Goal: Task Accomplishment & Management: Manage account settings

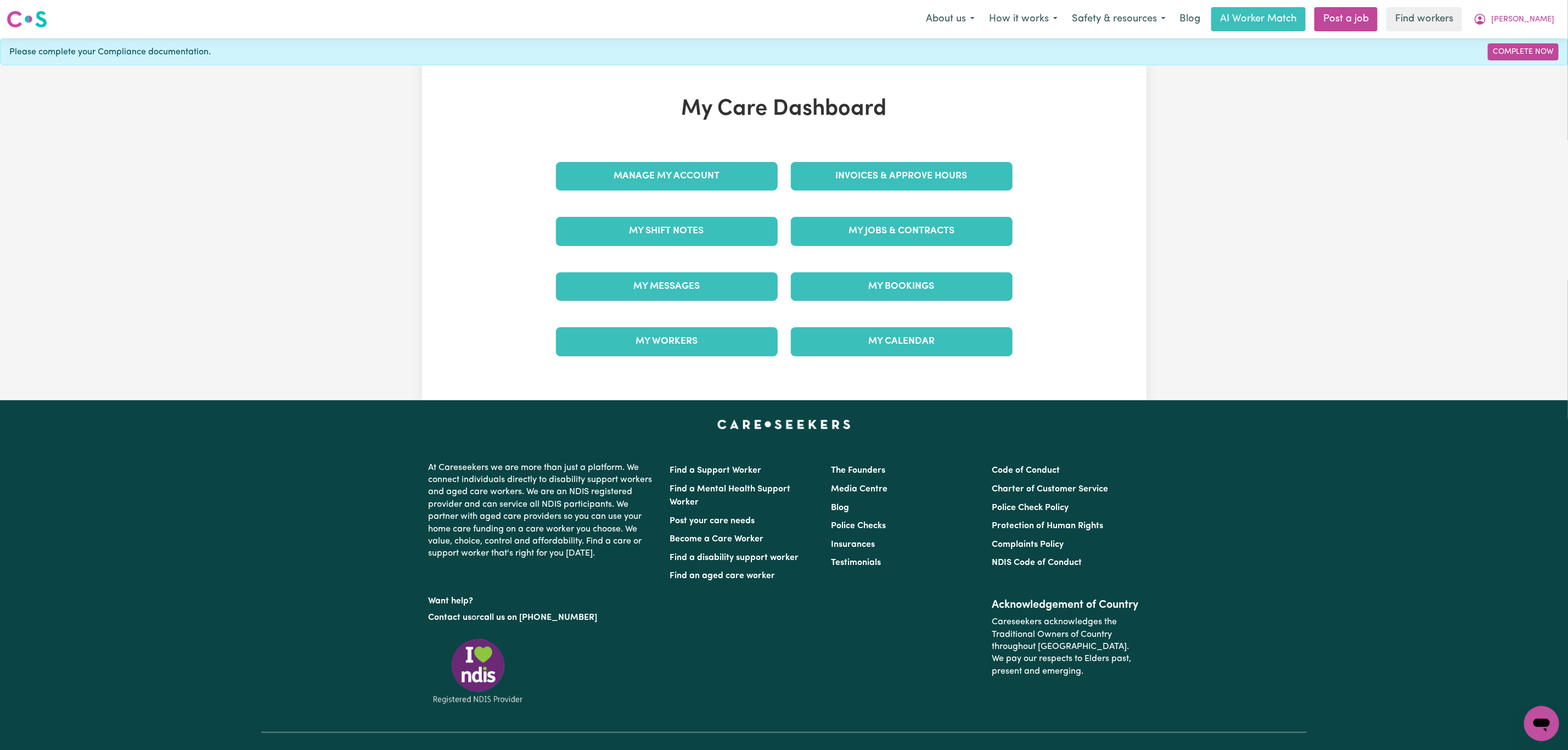
click at [865, 155] on div "Invoices & Approve Hours" at bounding box center [902, 176] width 235 height 55
click at [863, 168] on link "Invoices & Approve Hours" at bounding box center [902, 176] width 222 height 29
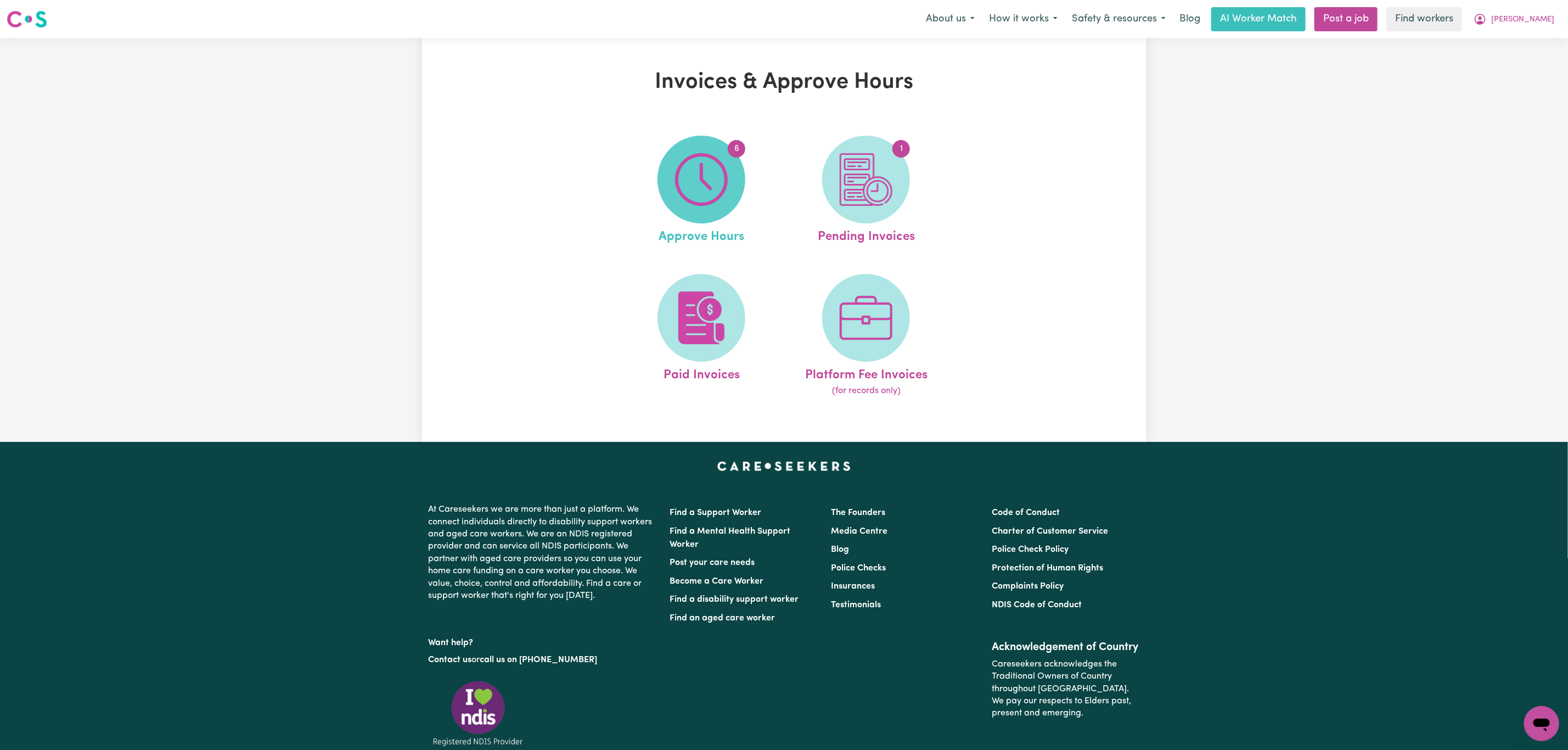
click at [731, 185] on span "6" at bounding box center [701, 179] width 88 height 88
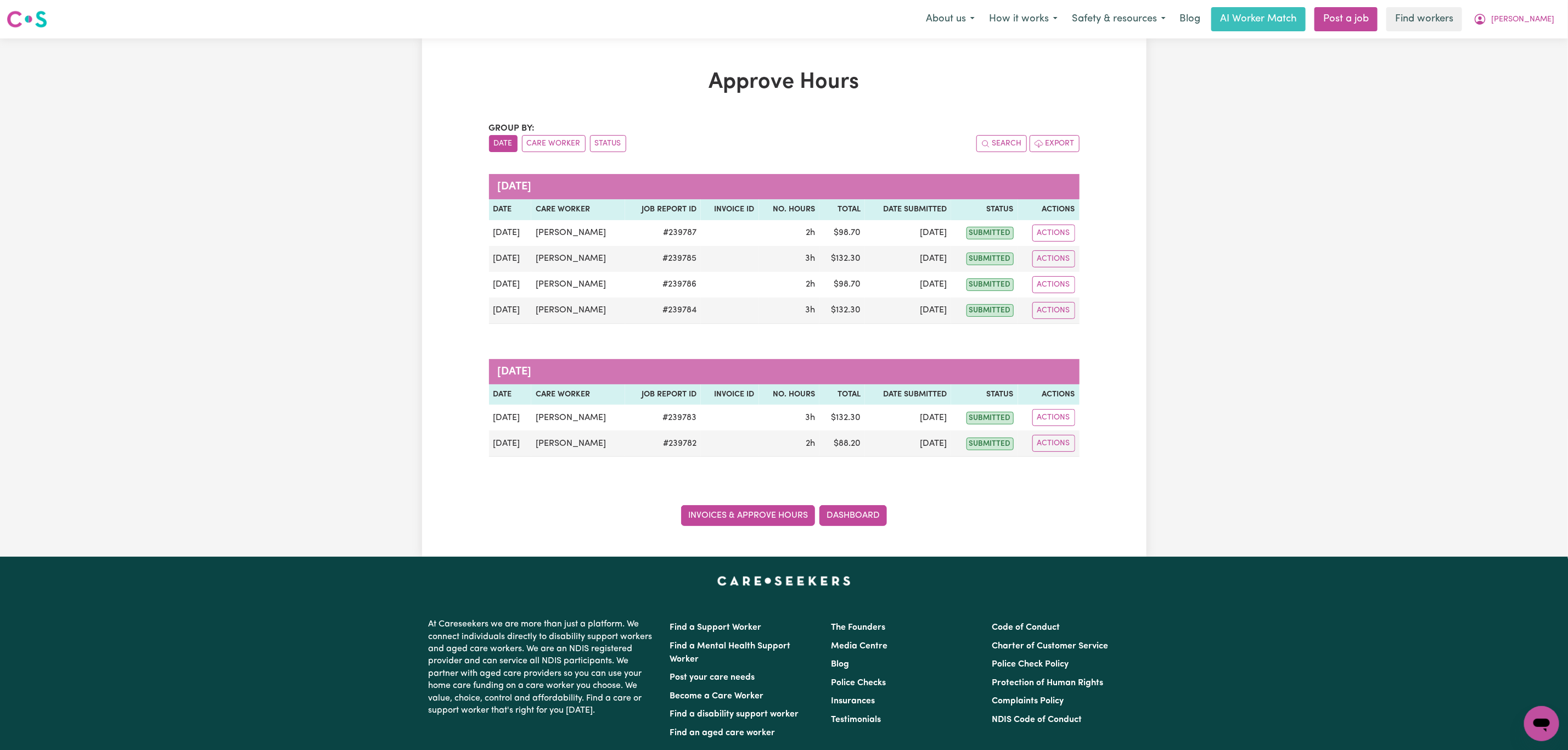
click at [727, 526] on link "Invoices & Approve Hours" at bounding box center [748, 515] width 134 height 21
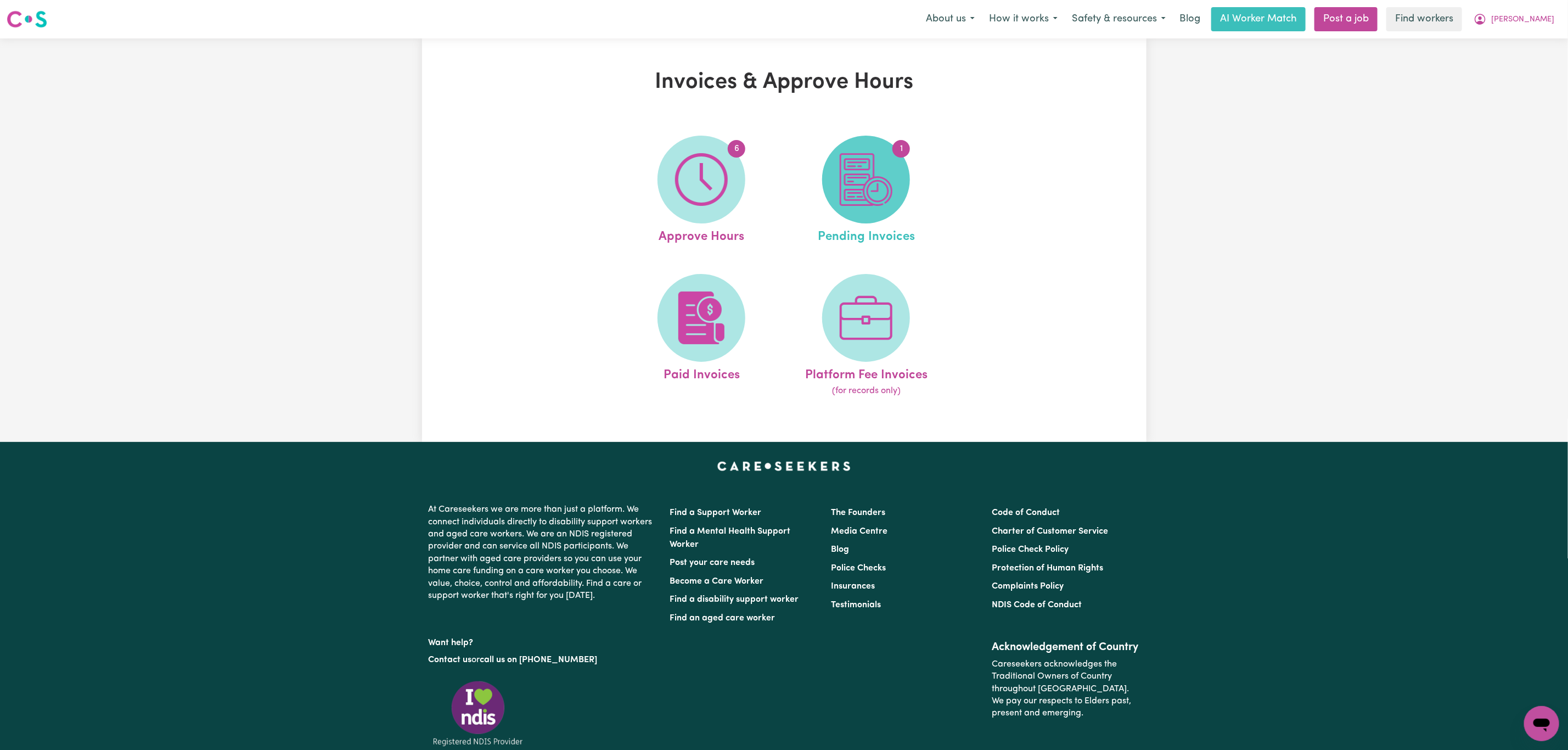
click at [878, 186] on img at bounding box center [865, 179] width 52 height 52
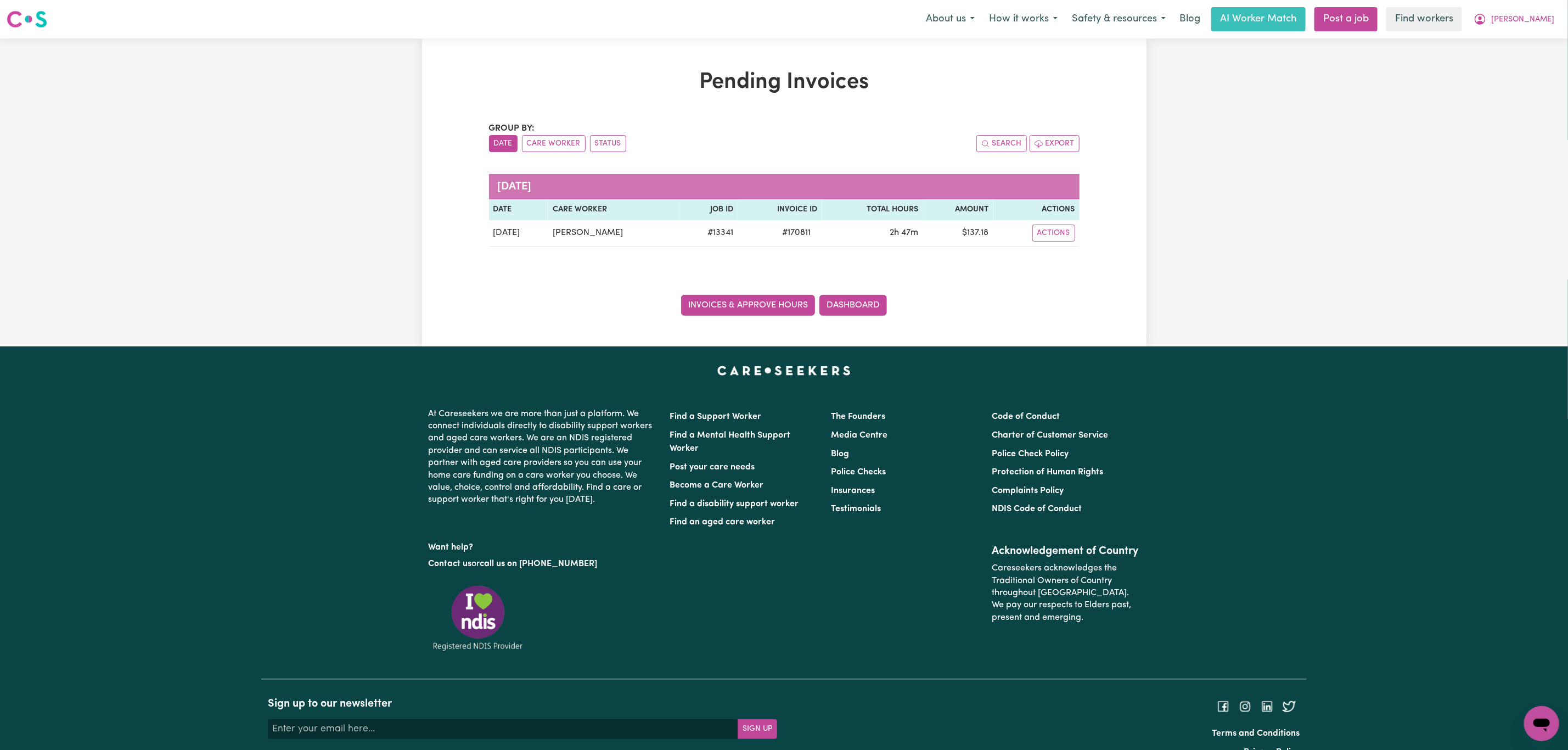
click at [786, 310] on link "Invoices & Approve Hours" at bounding box center [748, 305] width 134 height 21
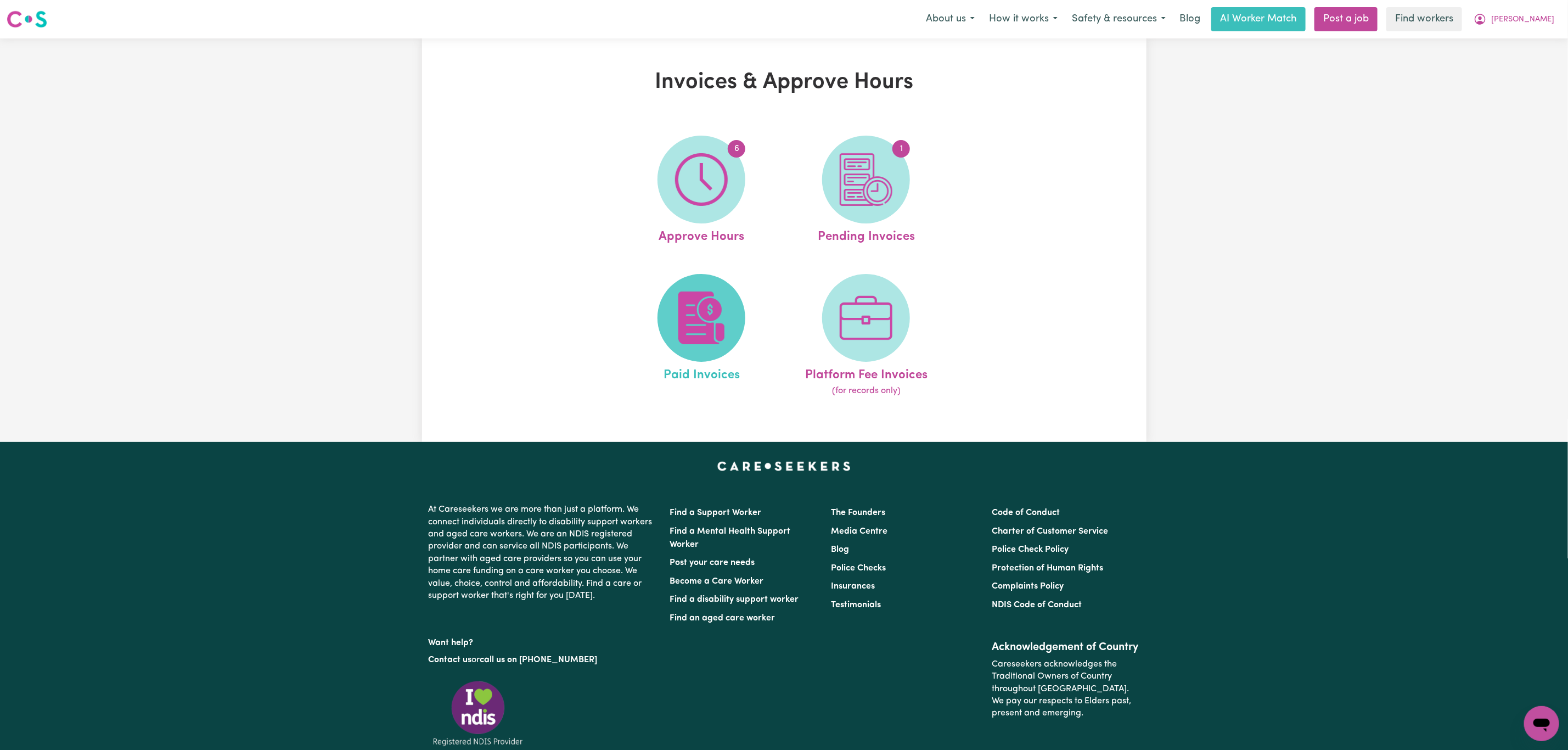
click at [720, 311] on img at bounding box center [701, 318] width 52 height 52
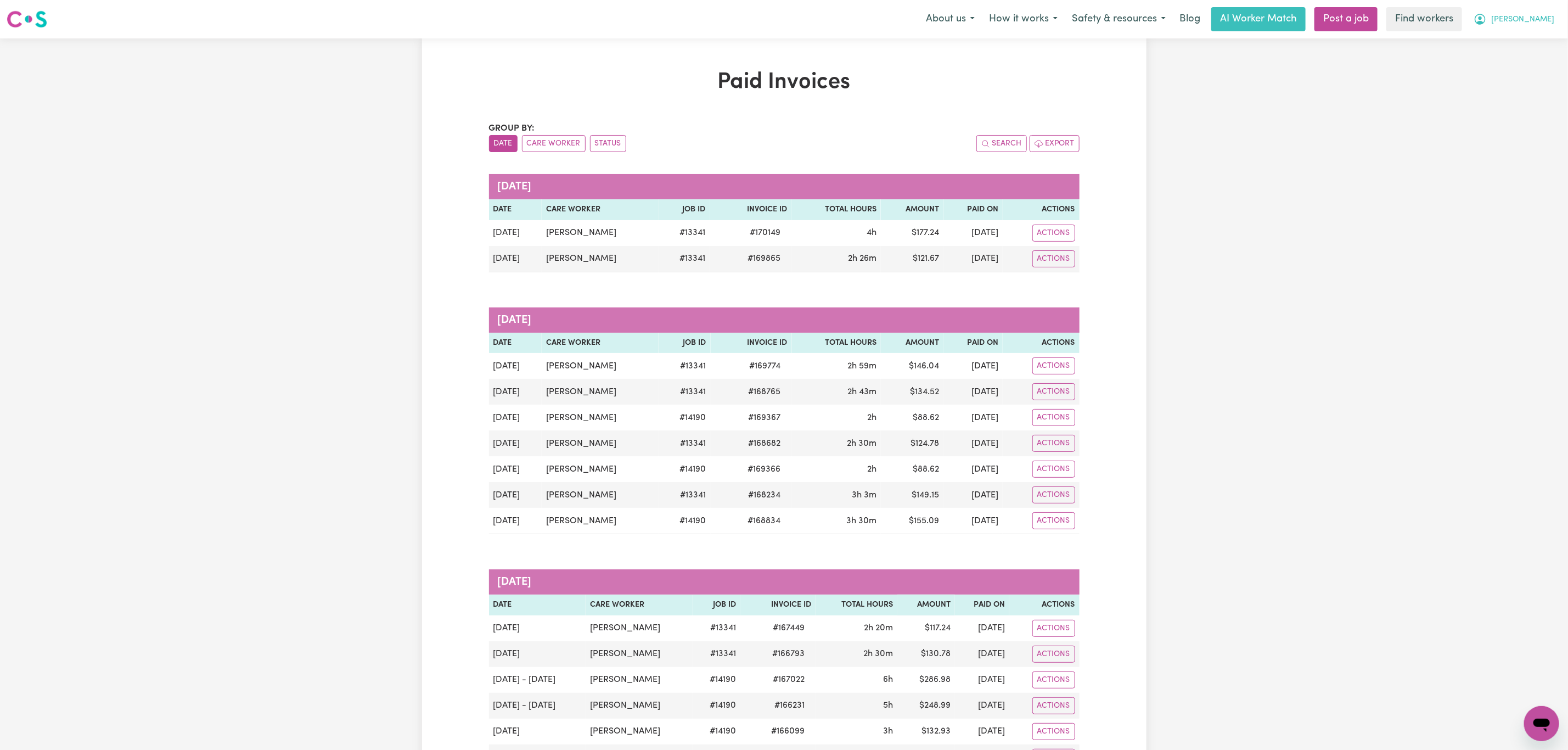
click at [1537, 28] on button "[PERSON_NAME]" at bounding box center [1514, 19] width 95 height 23
click at [1533, 48] on link "My Dashboard" at bounding box center [1517, 43] width 87 height 21
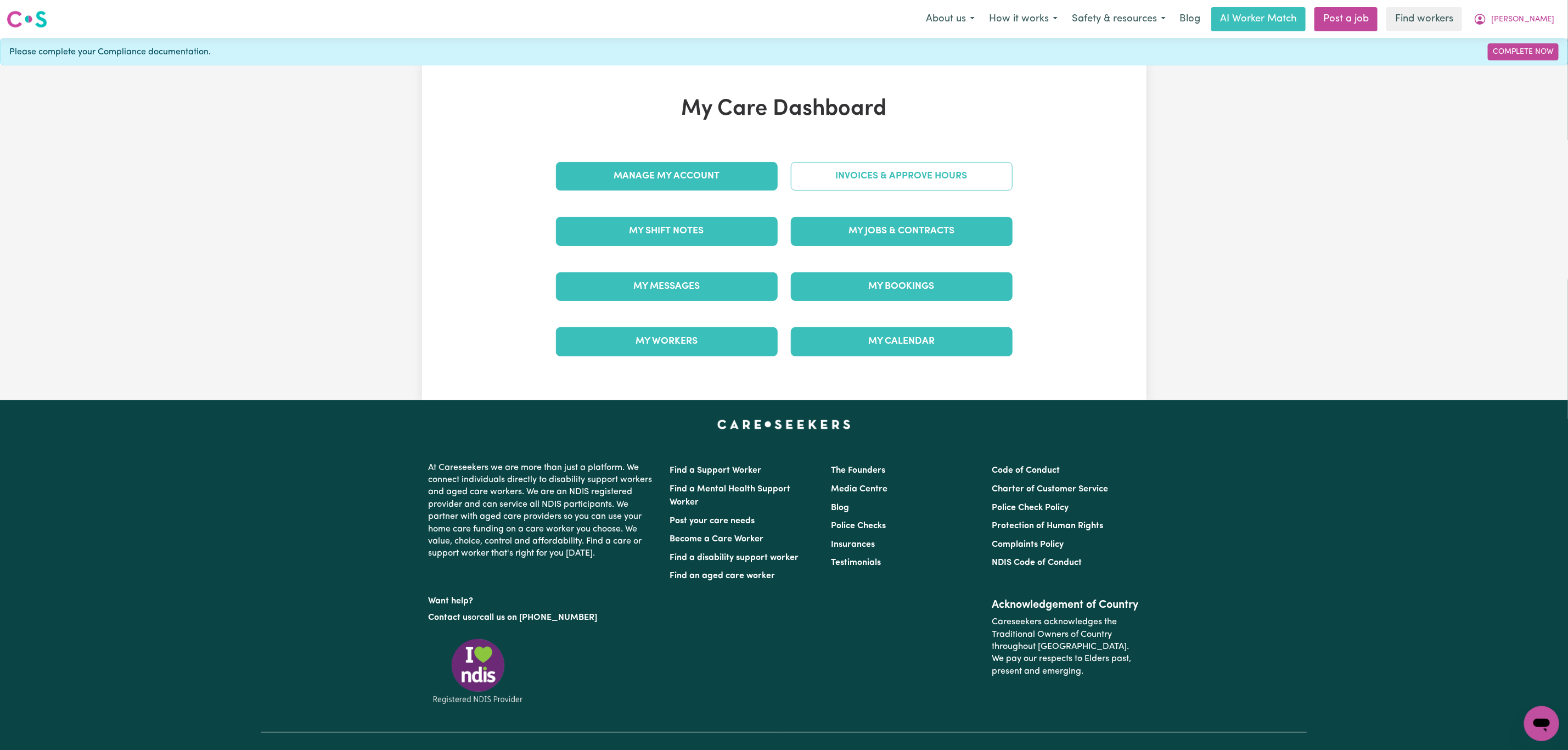
click at [988, 179] on link "Invoices & Approve Hours" at bounding box center [902, 176] width 222 height 29
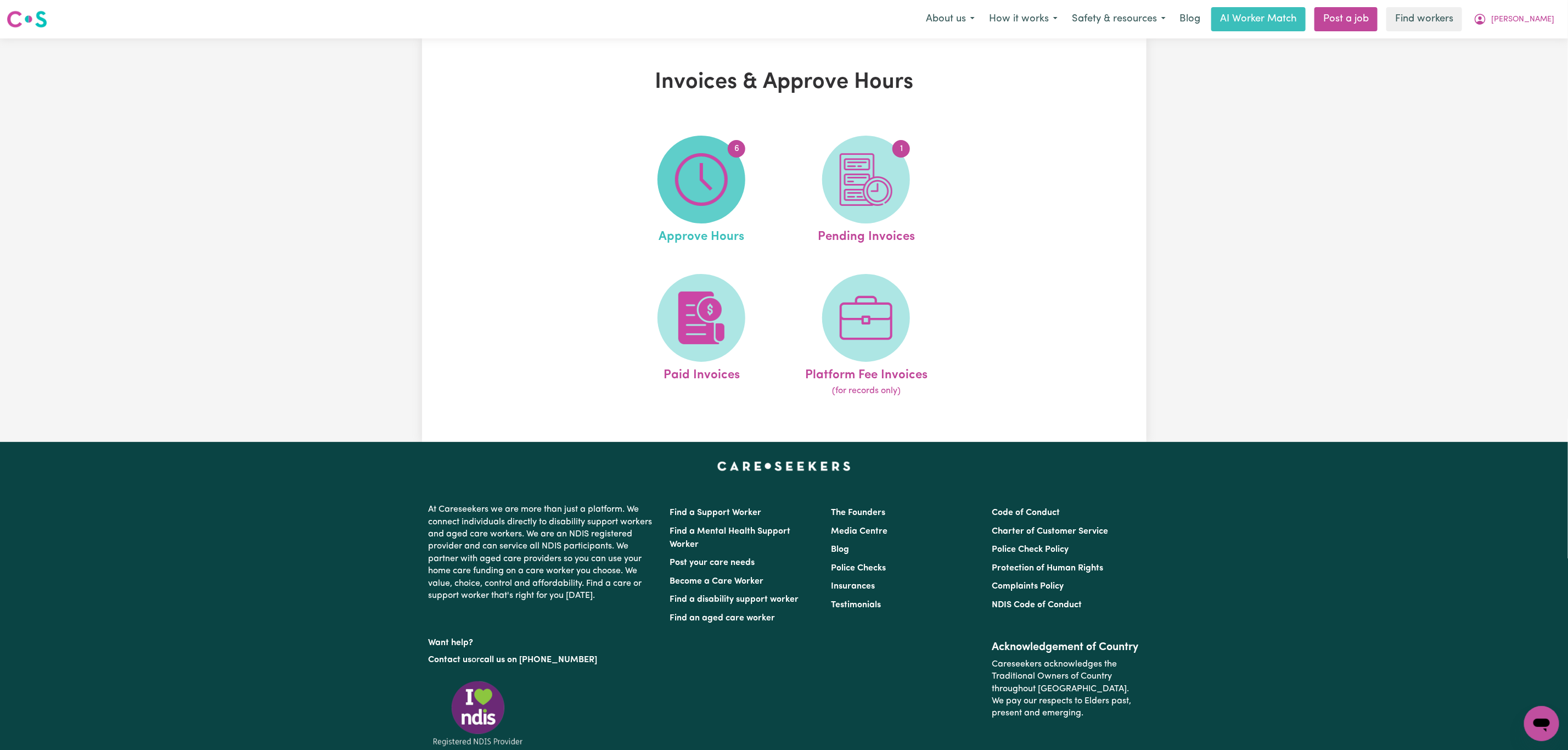
click at [709, 195] on img at bounding box center [701, 179] width 52 height 52
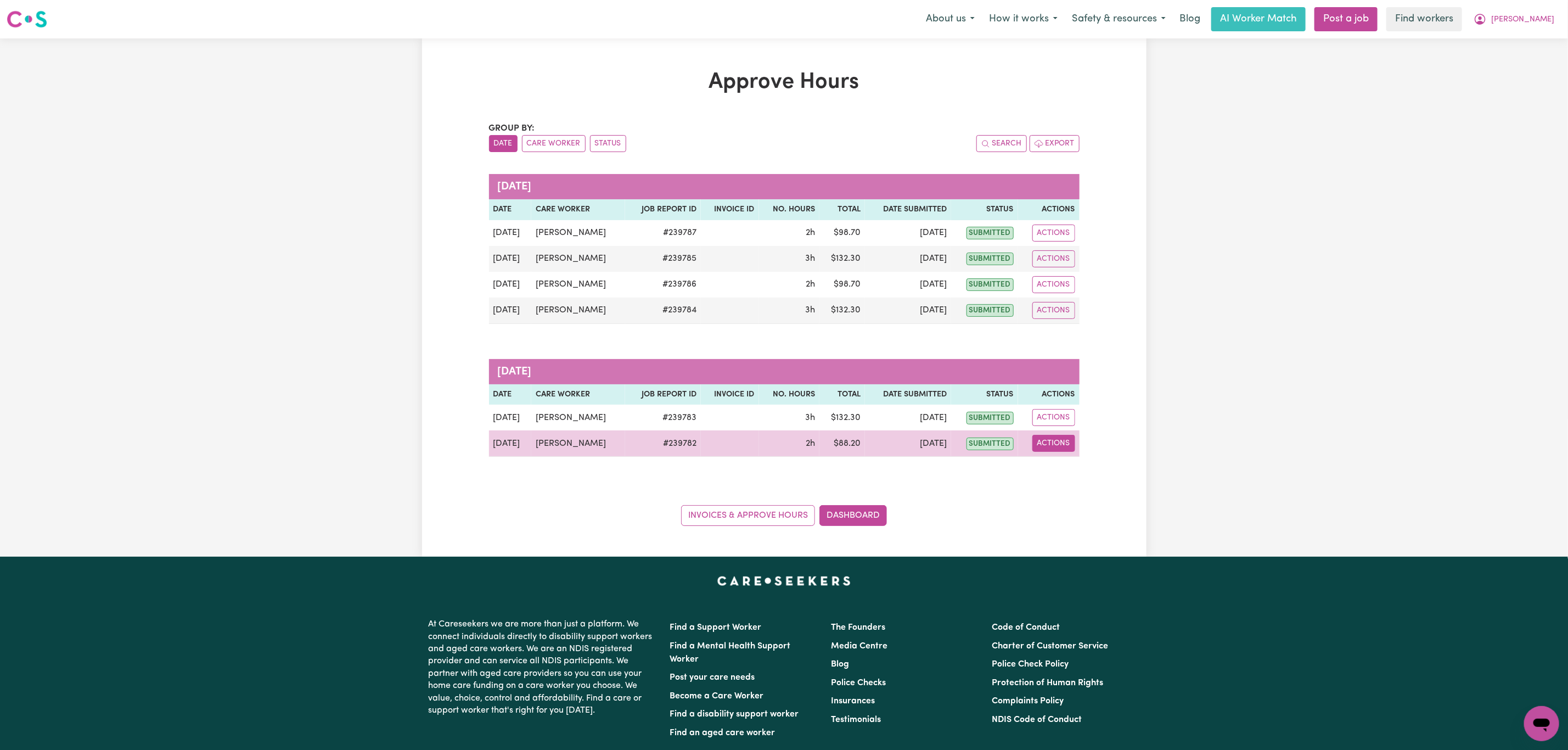
click at [1059, 441] on button "Actions" at bounding box center [1053, 443] width 43 height 17
click at [1064, 473] on link "View Job Report" at bounding box center [1075, 470] width 94 height 22
select select "pm"
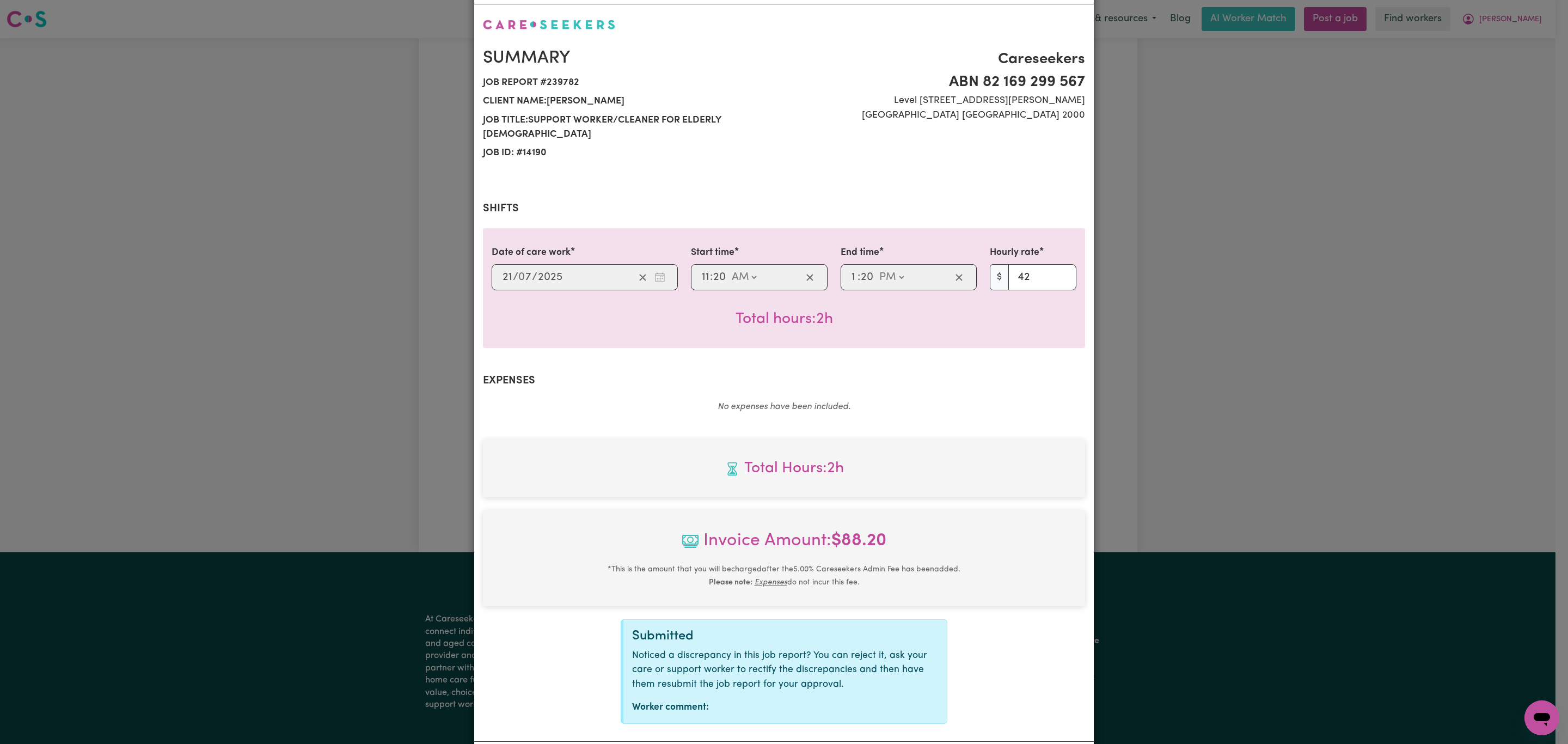
scroll to position [99, 0]
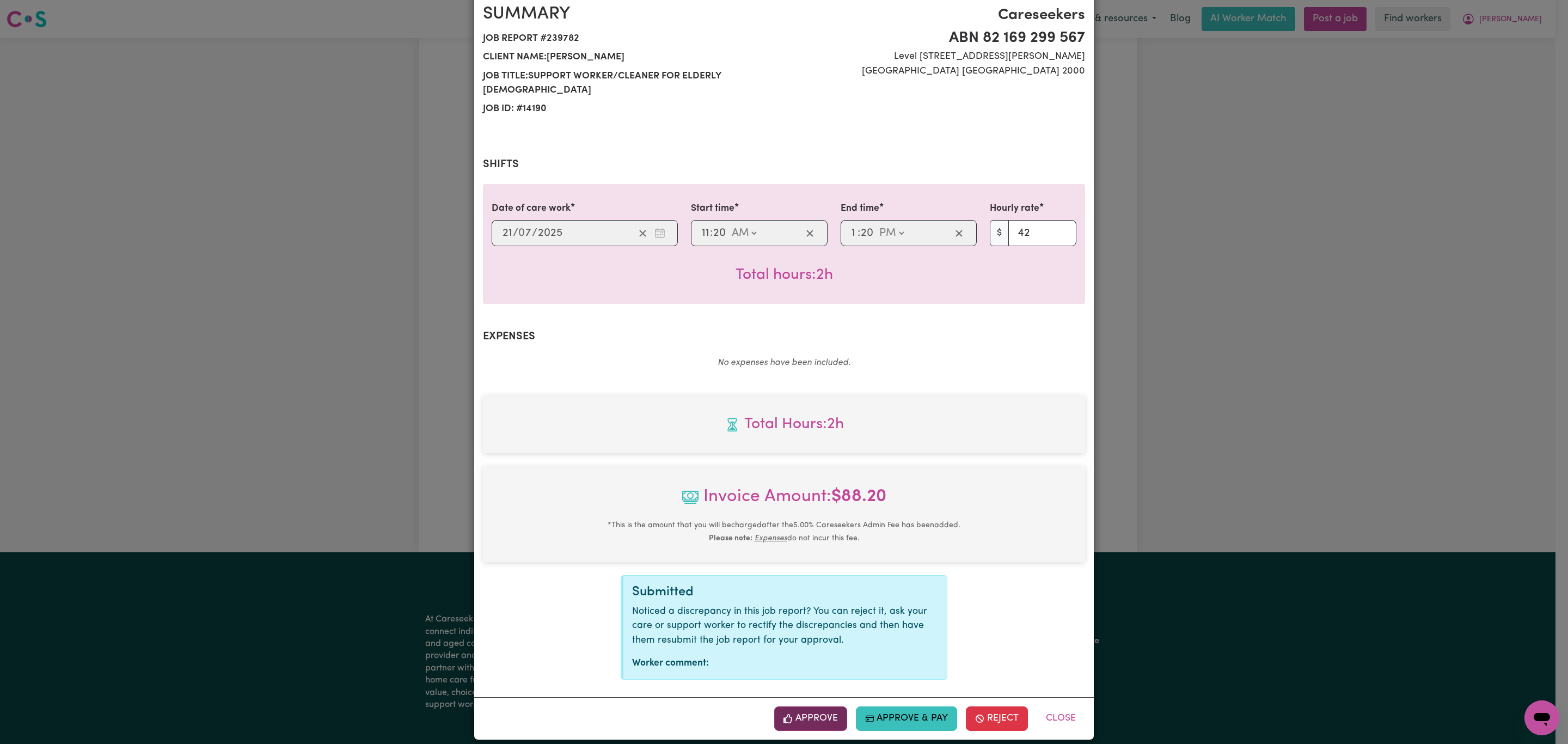
click at [817, 712] on button "Approve" at bounding box center [810, 718] width 73 height 24
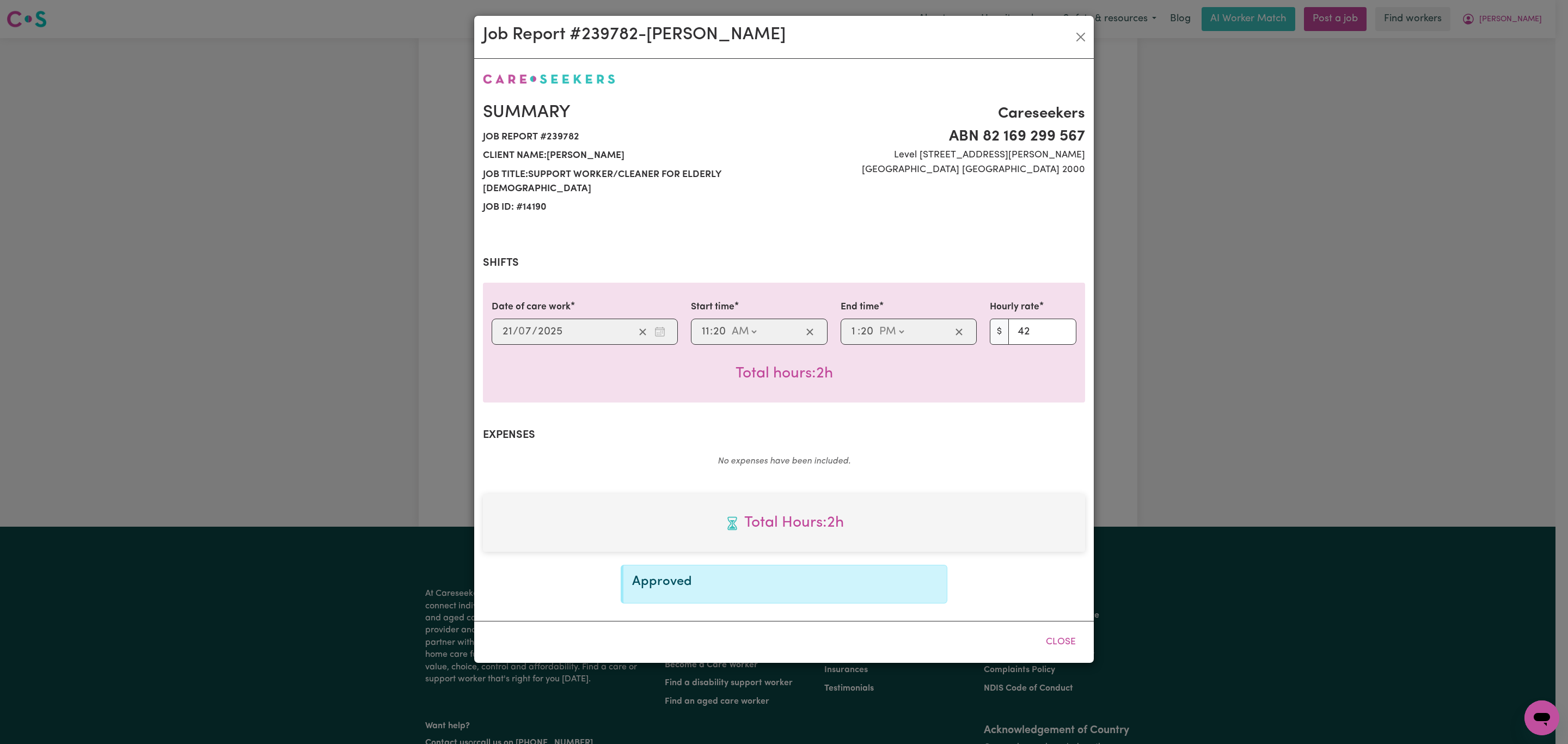
scroll to position [0, 0]
click at [1062, 630] on button "Close" at bounding box center [1061, 642] width 49 height 24
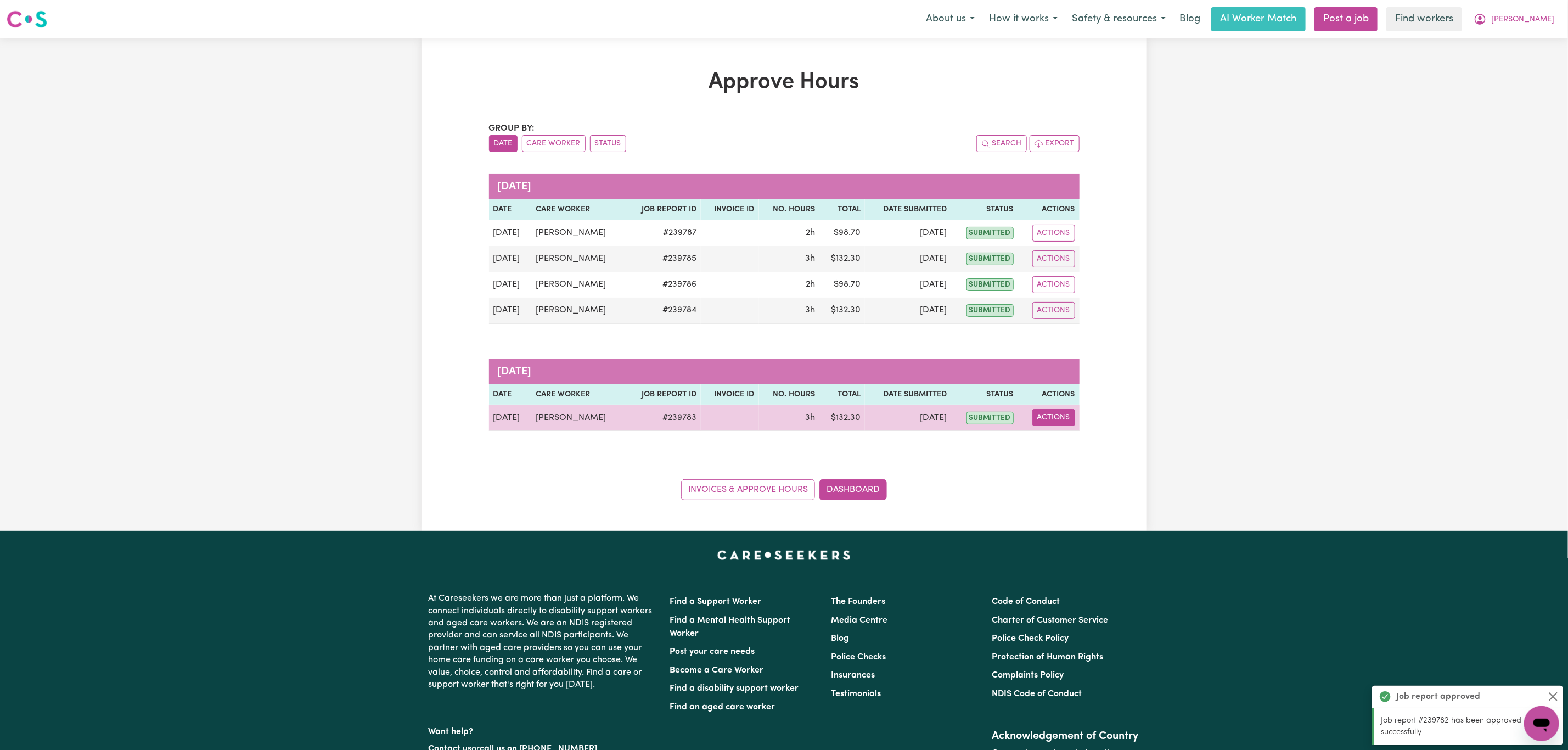
click at [1049, 425] on button "Actions" at bounding box center [1053, 418] width 43 height 17
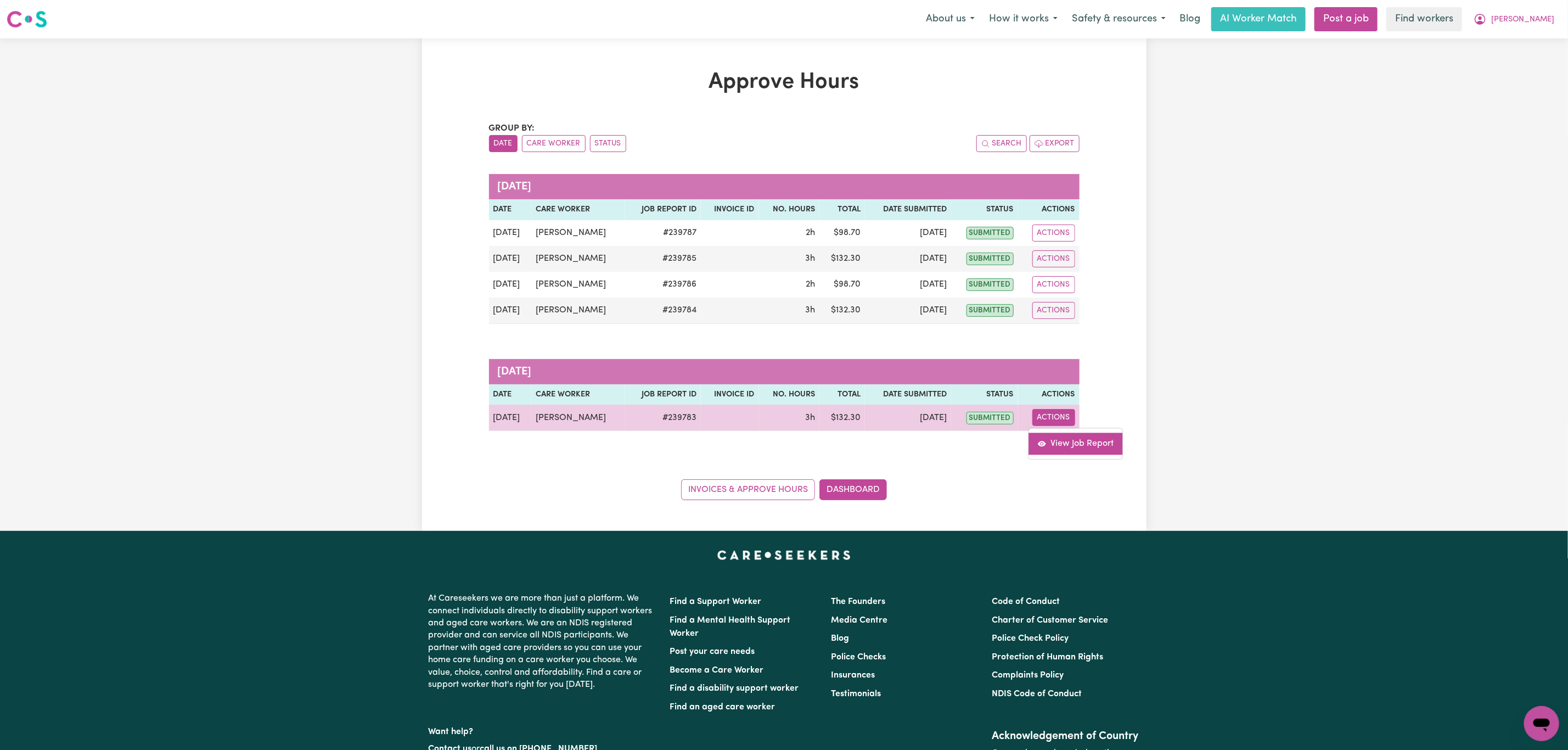
click at [1053, 447] on link "View Job Report" at bounding box center [1075, 444] width 94 height 22
select select "pm"
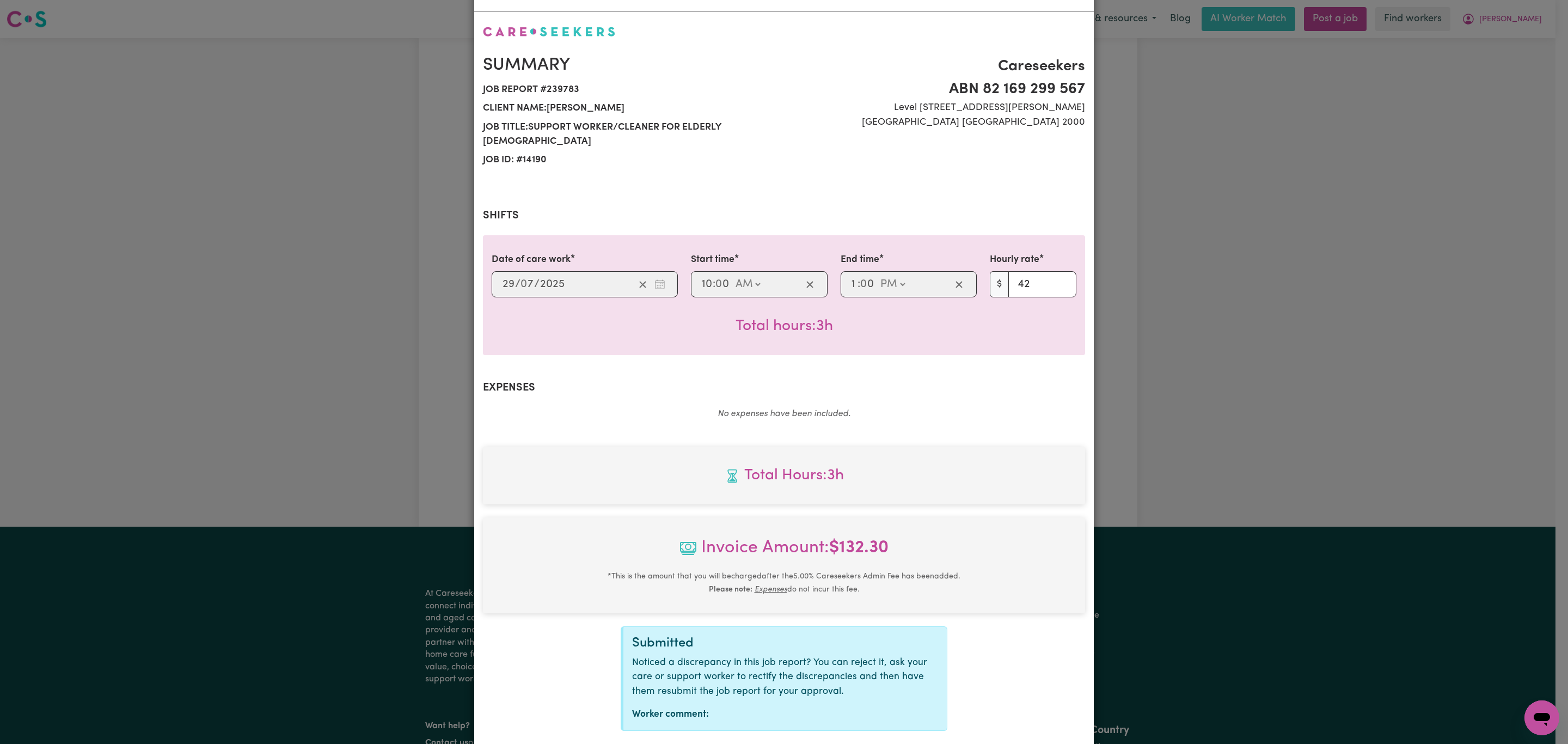
scroll to position [99, 0]
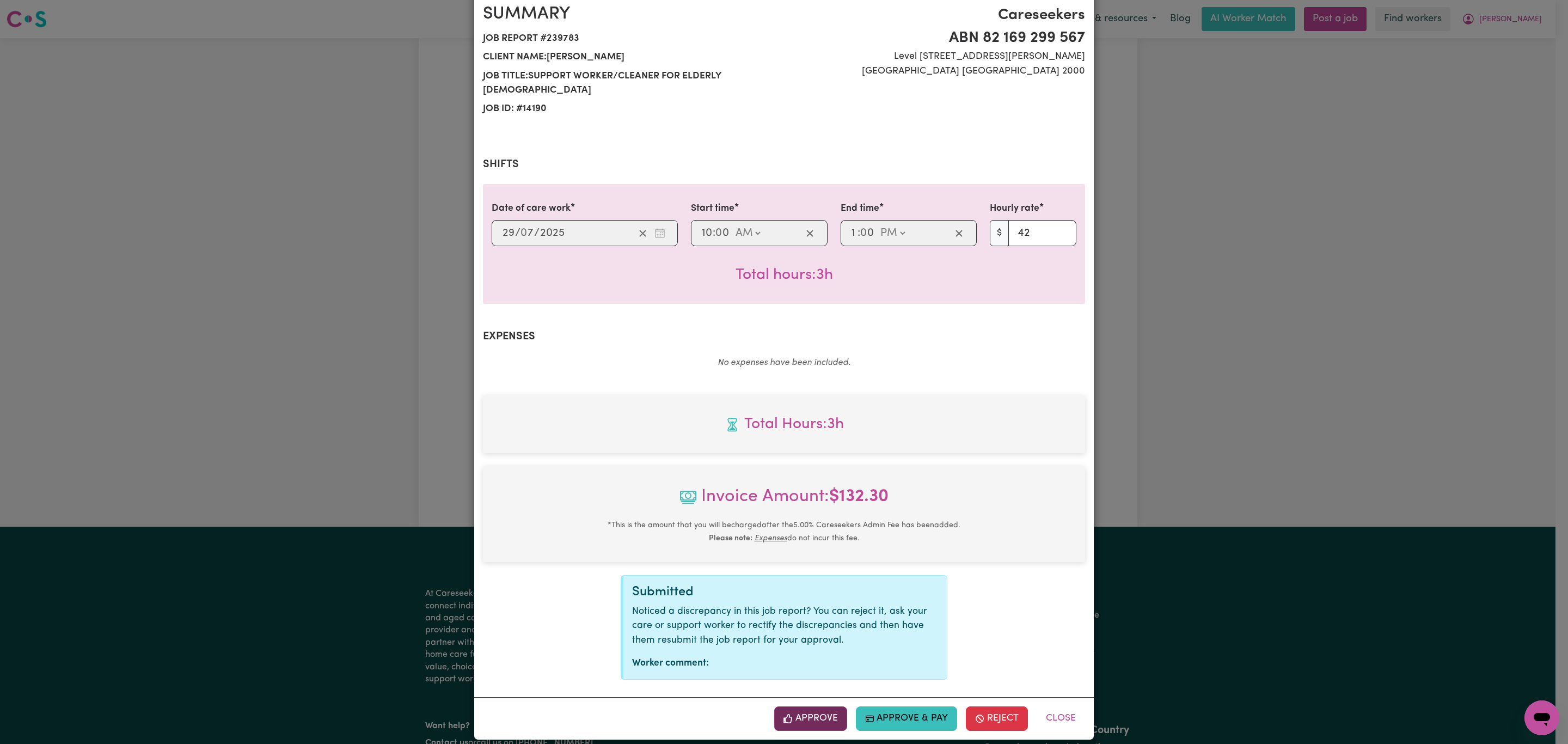
click at [800, 706] on button "Approve" at bounding box center [810, 718] width 73 height 24
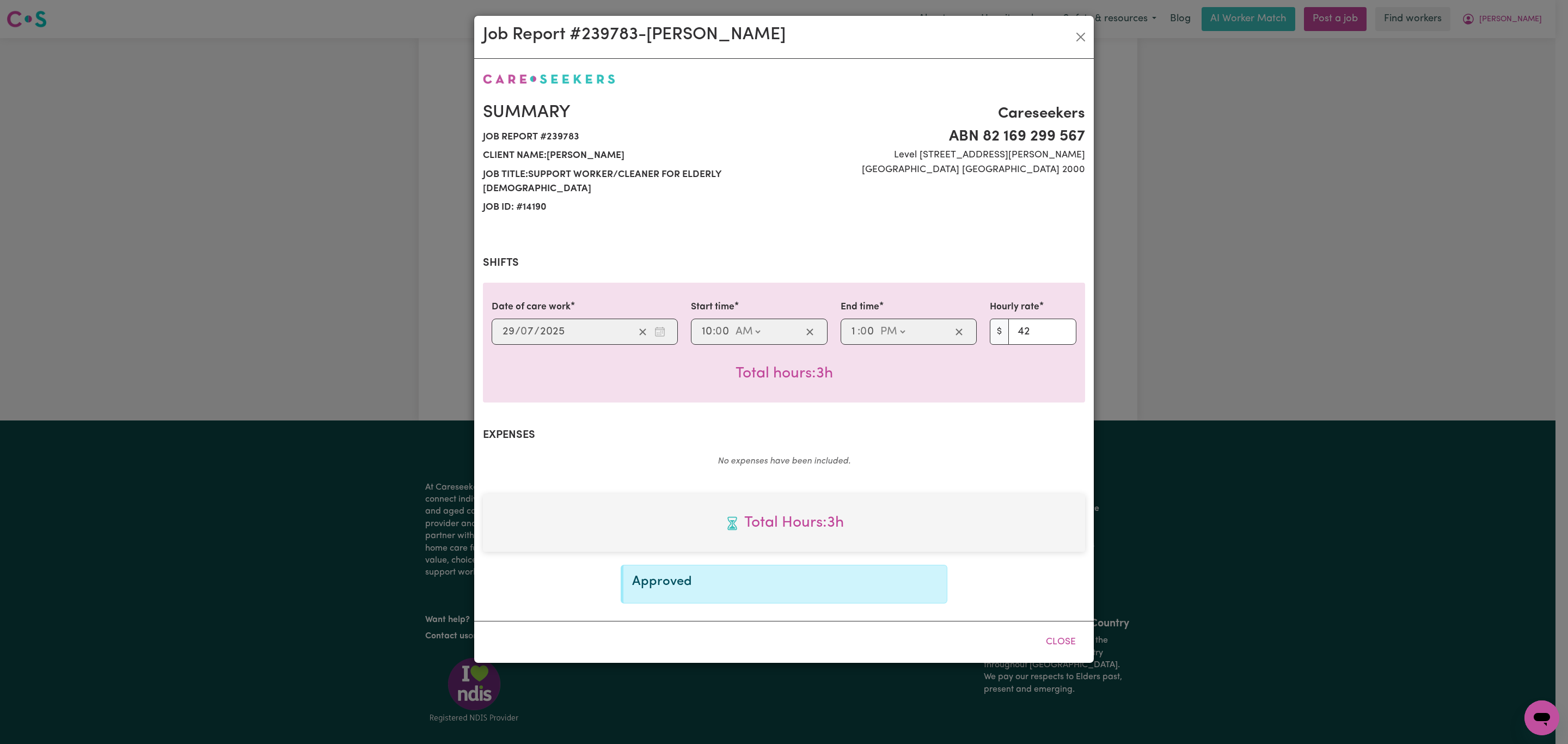
scroll to position [0, 0]
click at [1053, 630] on button "Close" at bounding box center [1061, 642] width 49 height 24
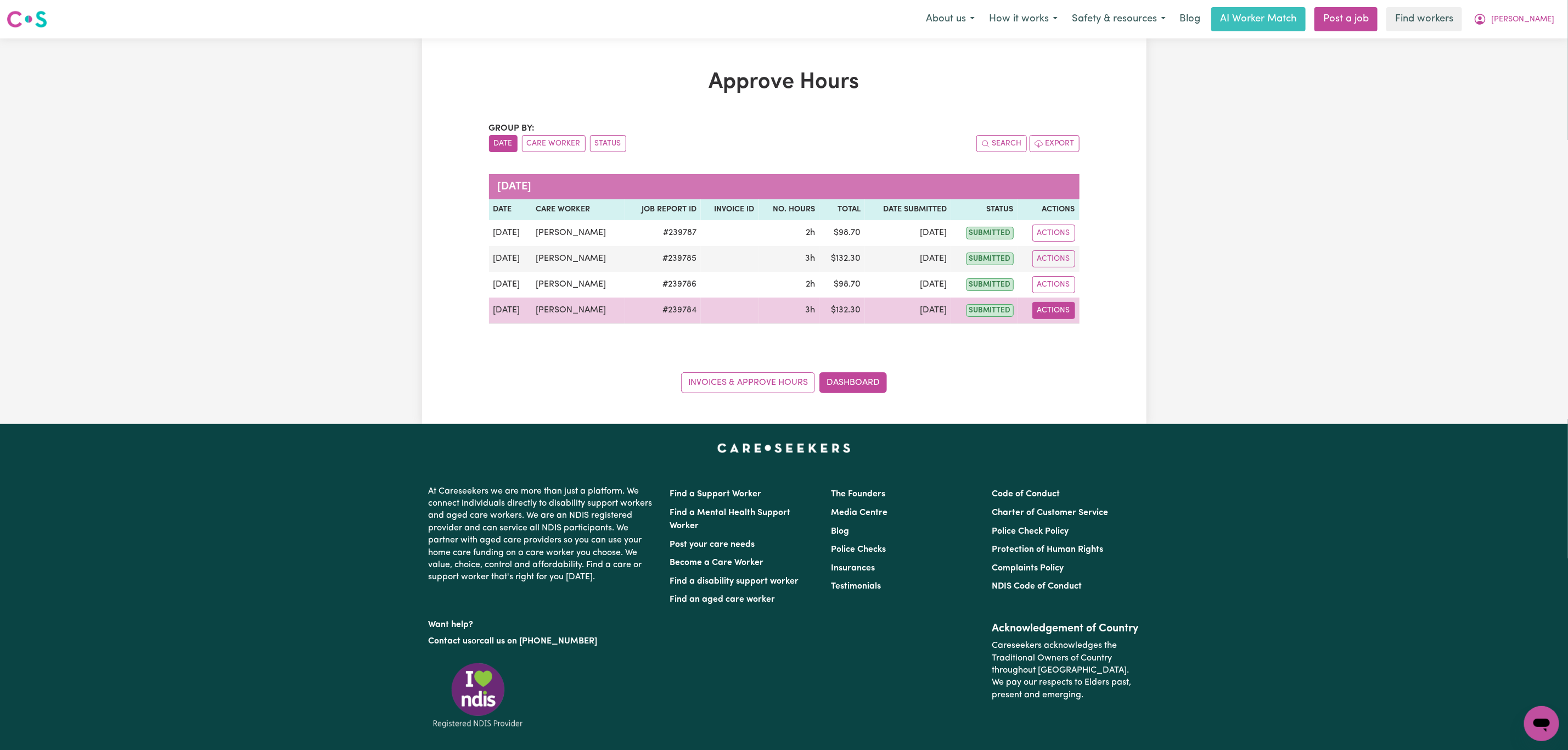
click at [1073, 316] on button "Actions" at bounding box center [1053, 310] width 43 height 17
click at [1079, 345] on link "View Job Report" at bounding box center [1075, 336] width 94 height 22
select select "pm"
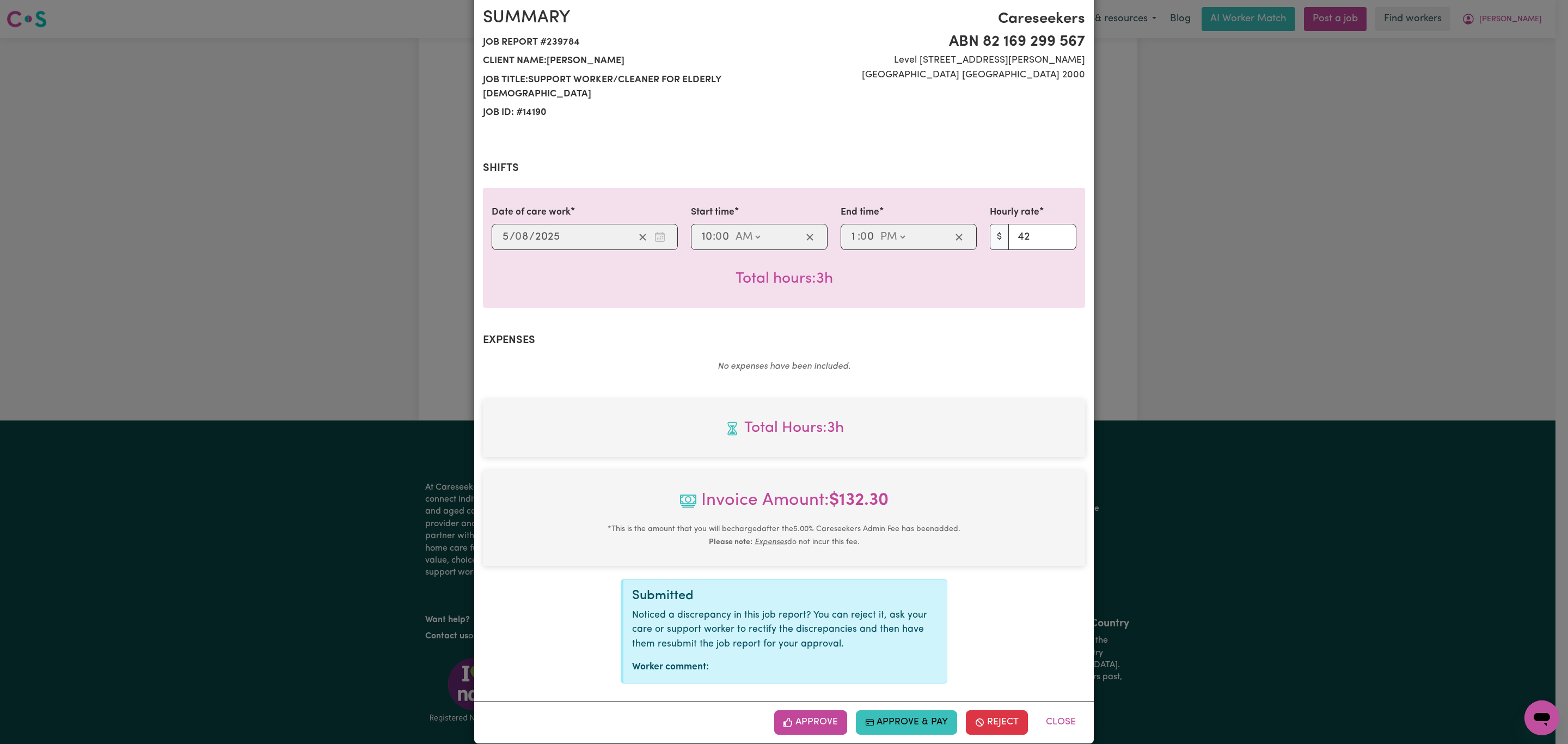
scroll to position [99, 0]
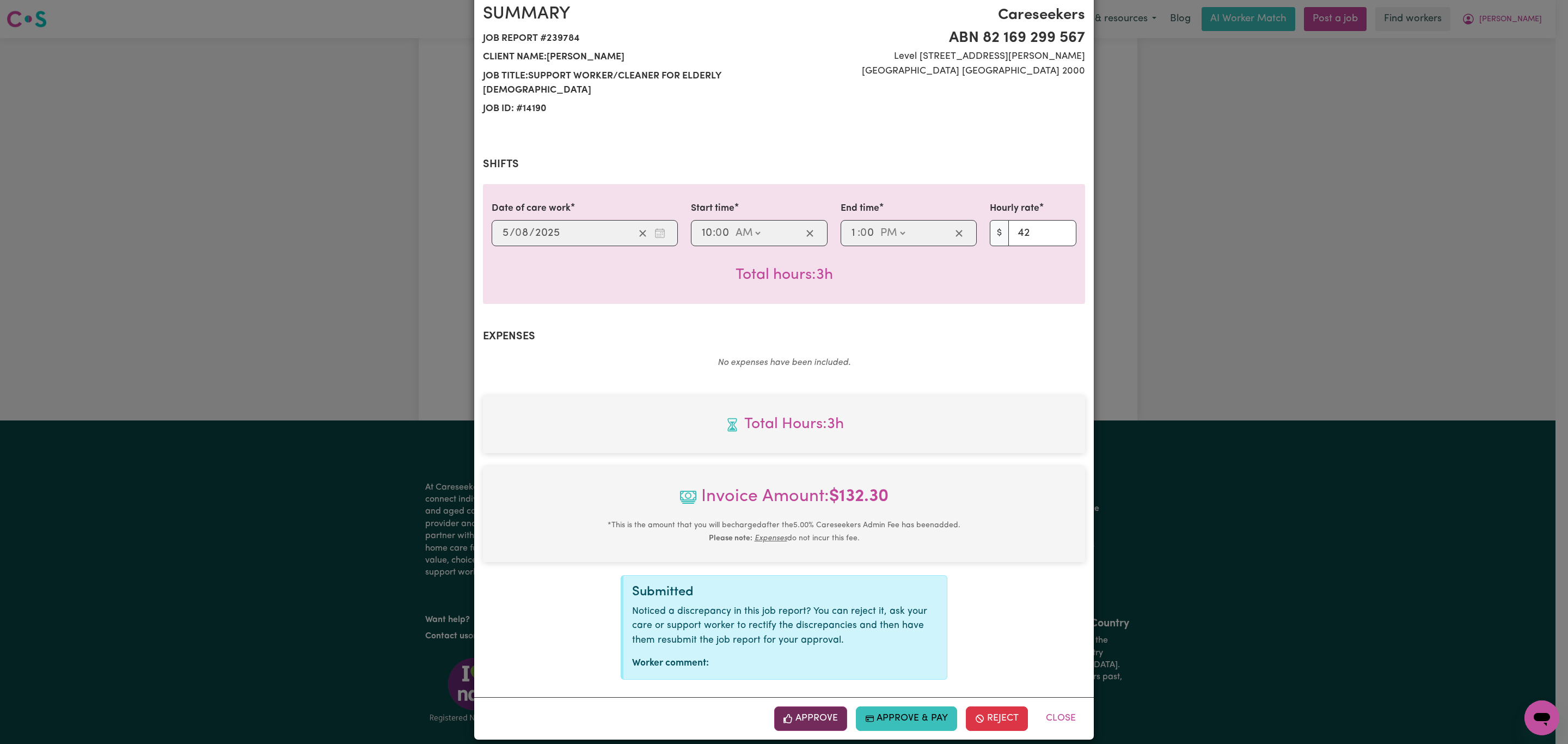
click at [788, 708] on button "Approve" at bounding box center [810, 718] width 73 height 24
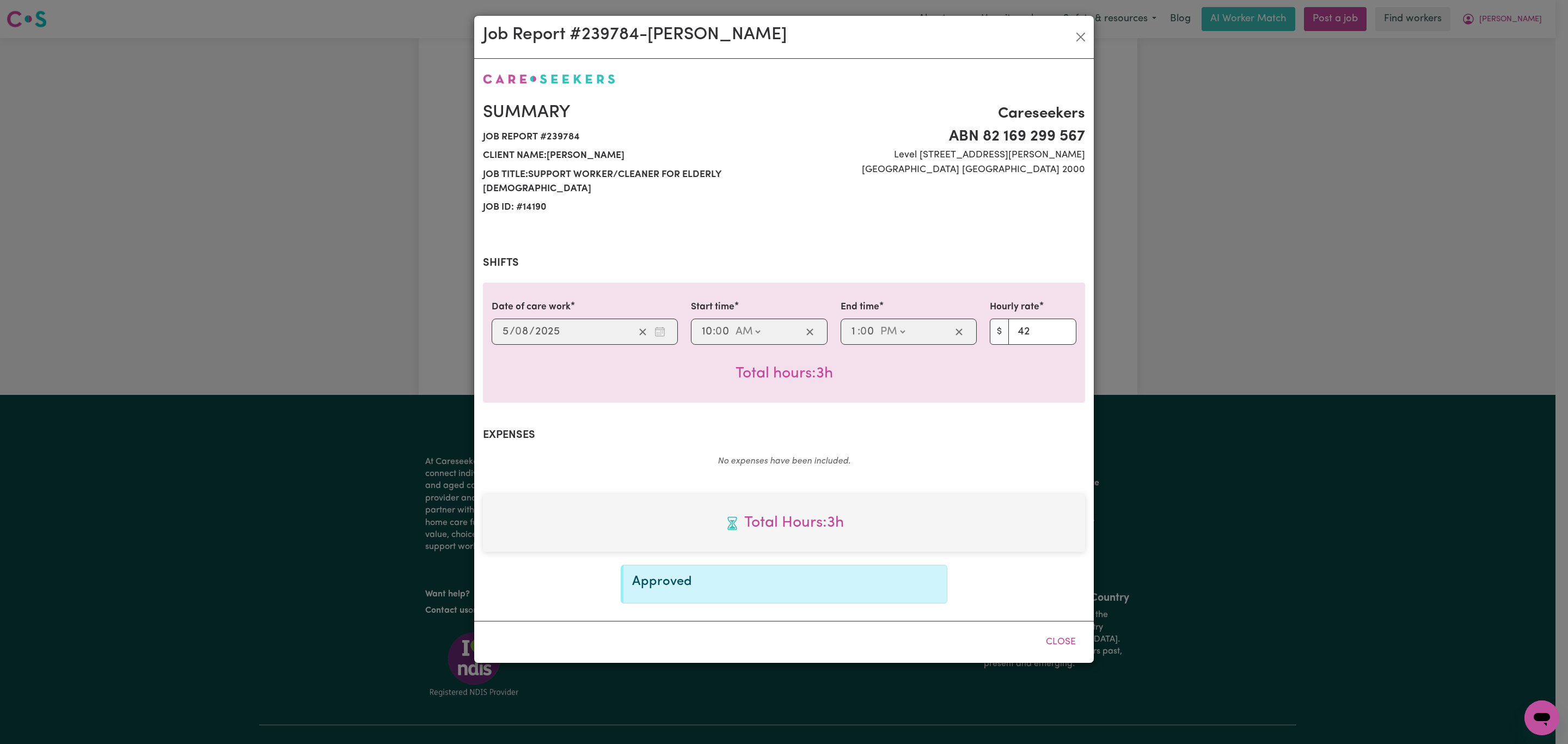
scroll to position [0, 0]
click at [1053, 638] on button "Close" at bounding box center [1061, 642] width 49 height 24
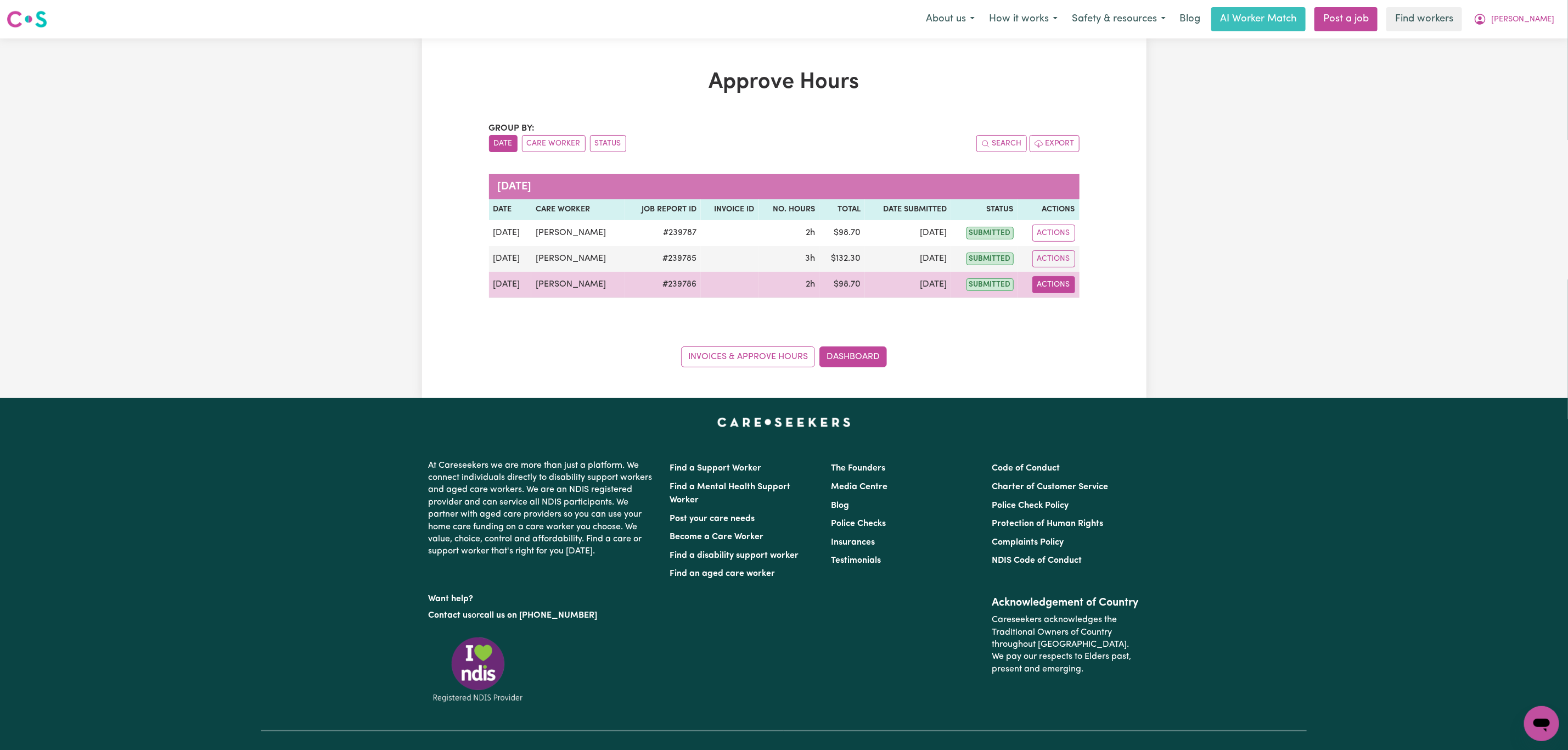
click at [1067, 284] on button "Actions" at bounding box center [1053, 285] width 43 height 17
click at [1056, 318] on link "View Job Report" at bounding box center [1075, 310] width 94 height 22
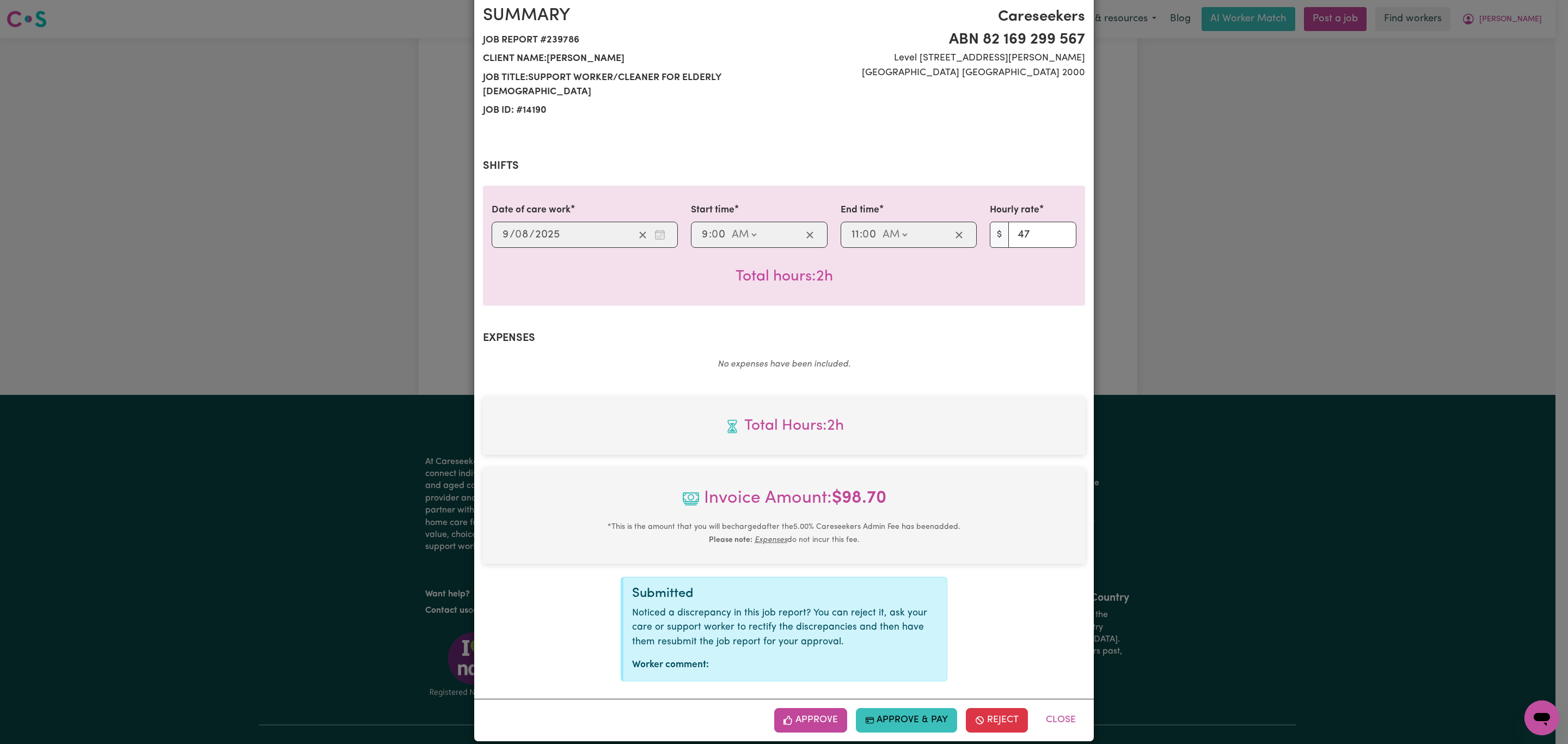
scroll to position [99, 0]
click at [789, 706] on button "Approve" at bounding box center [810, 718] width 73 height 24
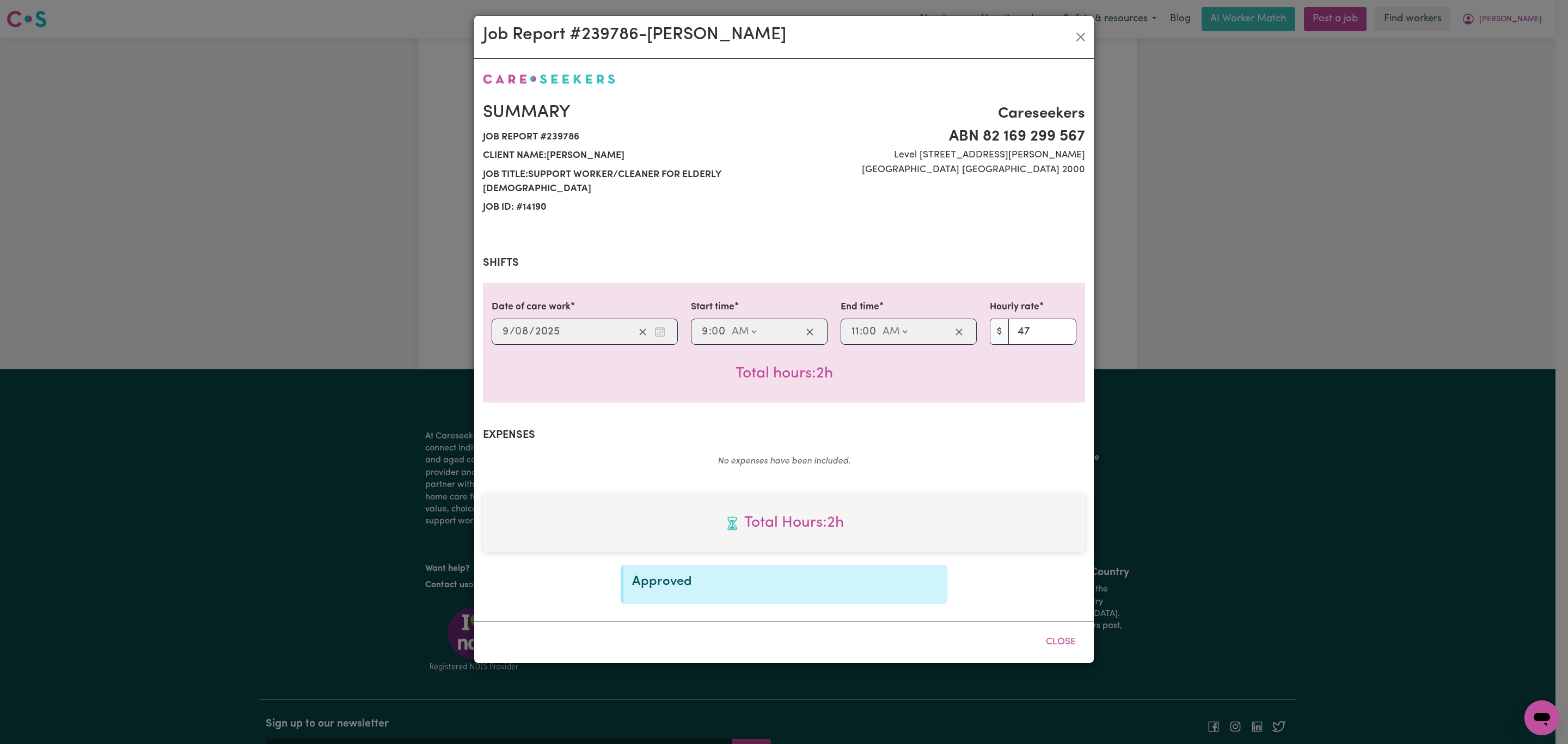
scroll to position [0, 0]
click at [1057, 630] on button "Close" at bounding box center [1061, 642] width 49 height 24
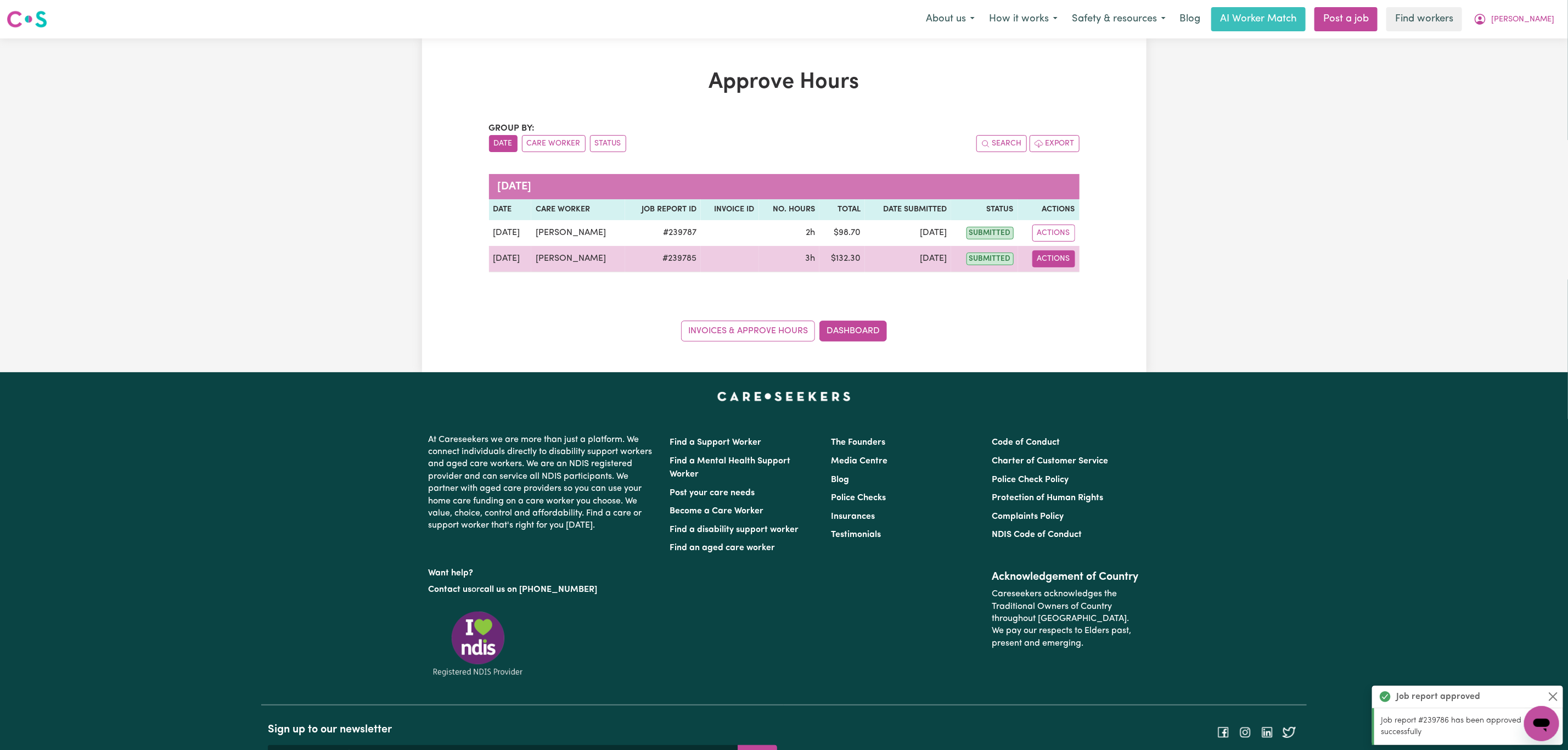
click at [1045, 258] on button "Actions" at bounding box center [1053, 259] width 43 height 17
click at [1044, 285] on icon "View job report 239785" at bounding box center [1041, 284] width 9 height 9
select select "pm"
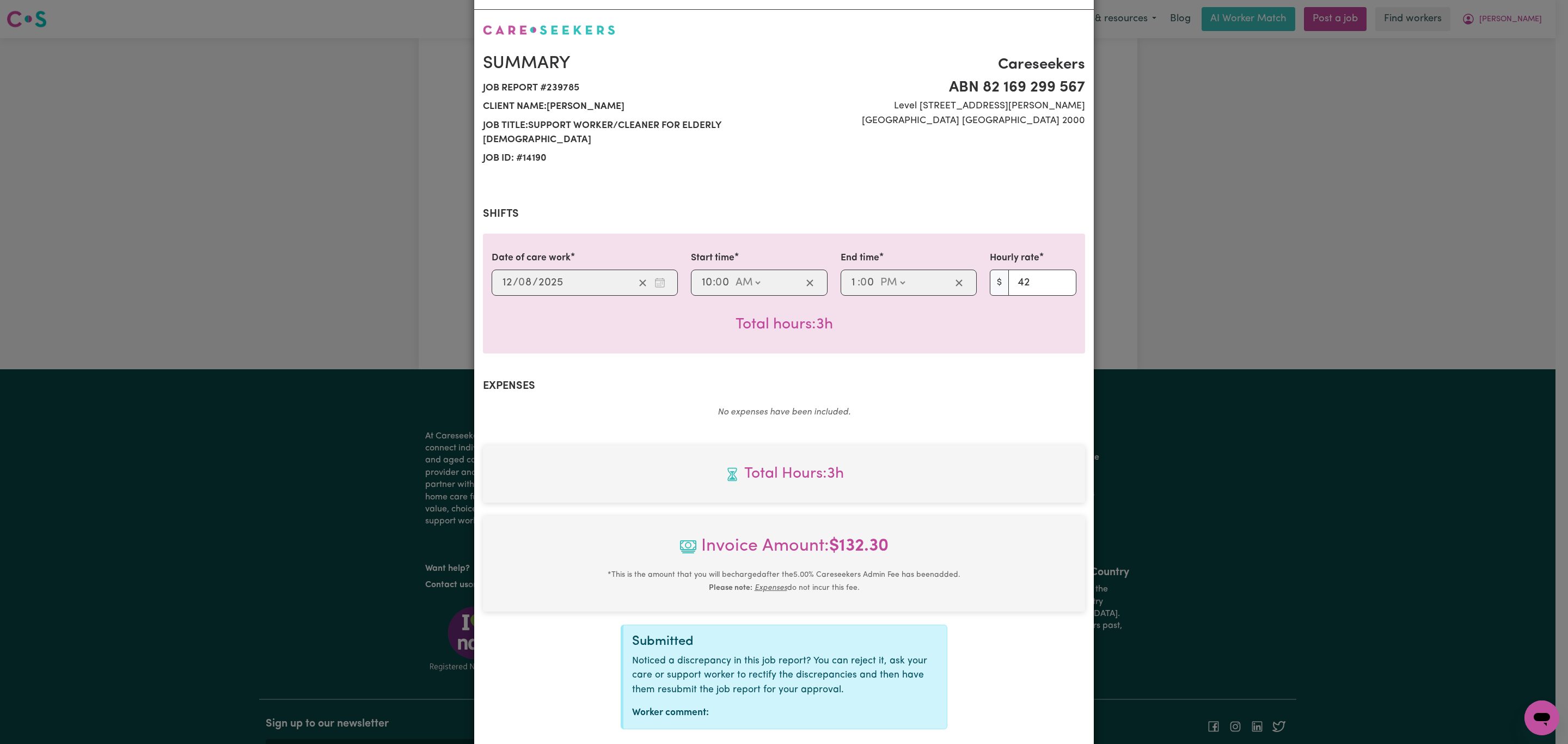
scroll to position [99, 0]
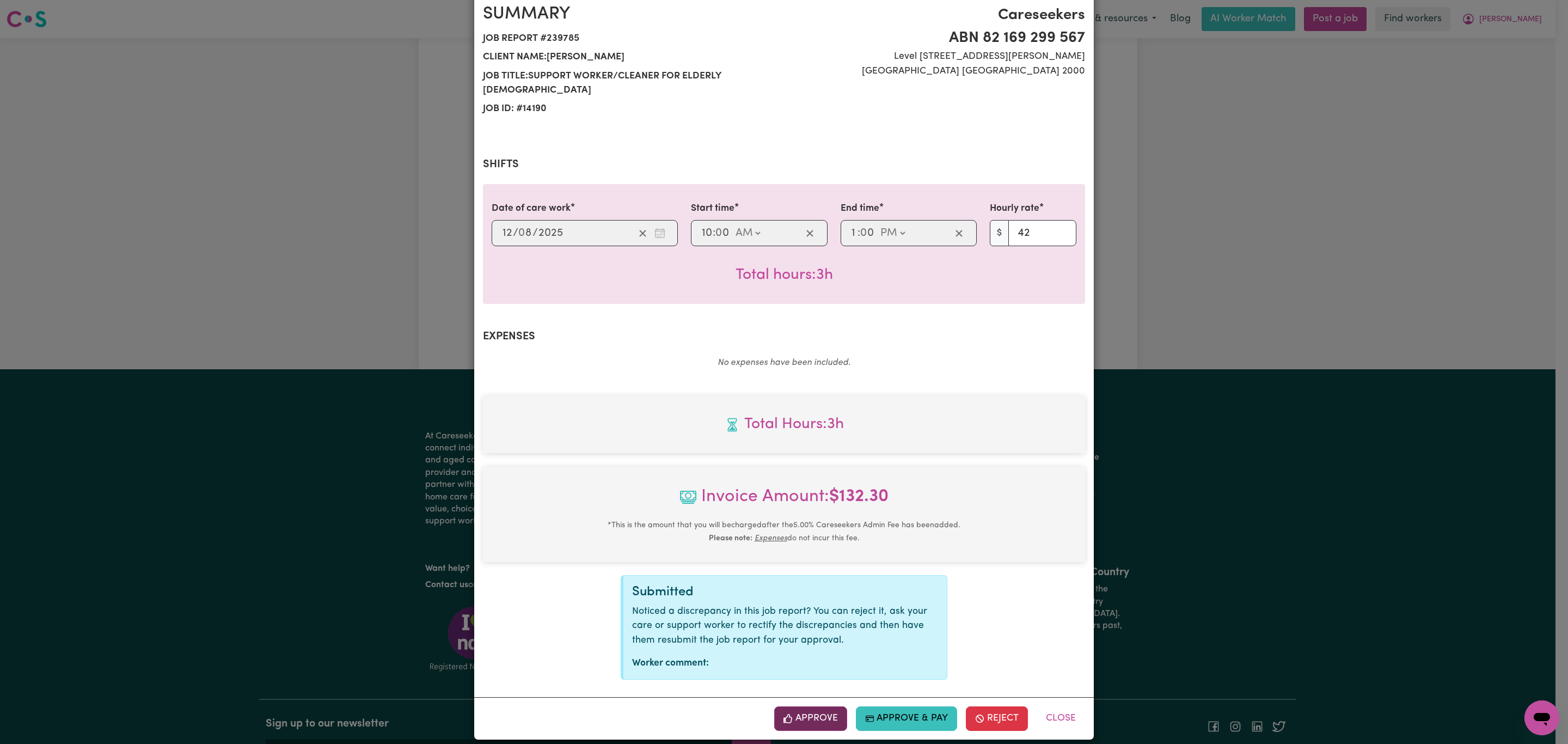
click at [797, 709] on button "Approve" at bounding box center [810, 718] width 73 height 24
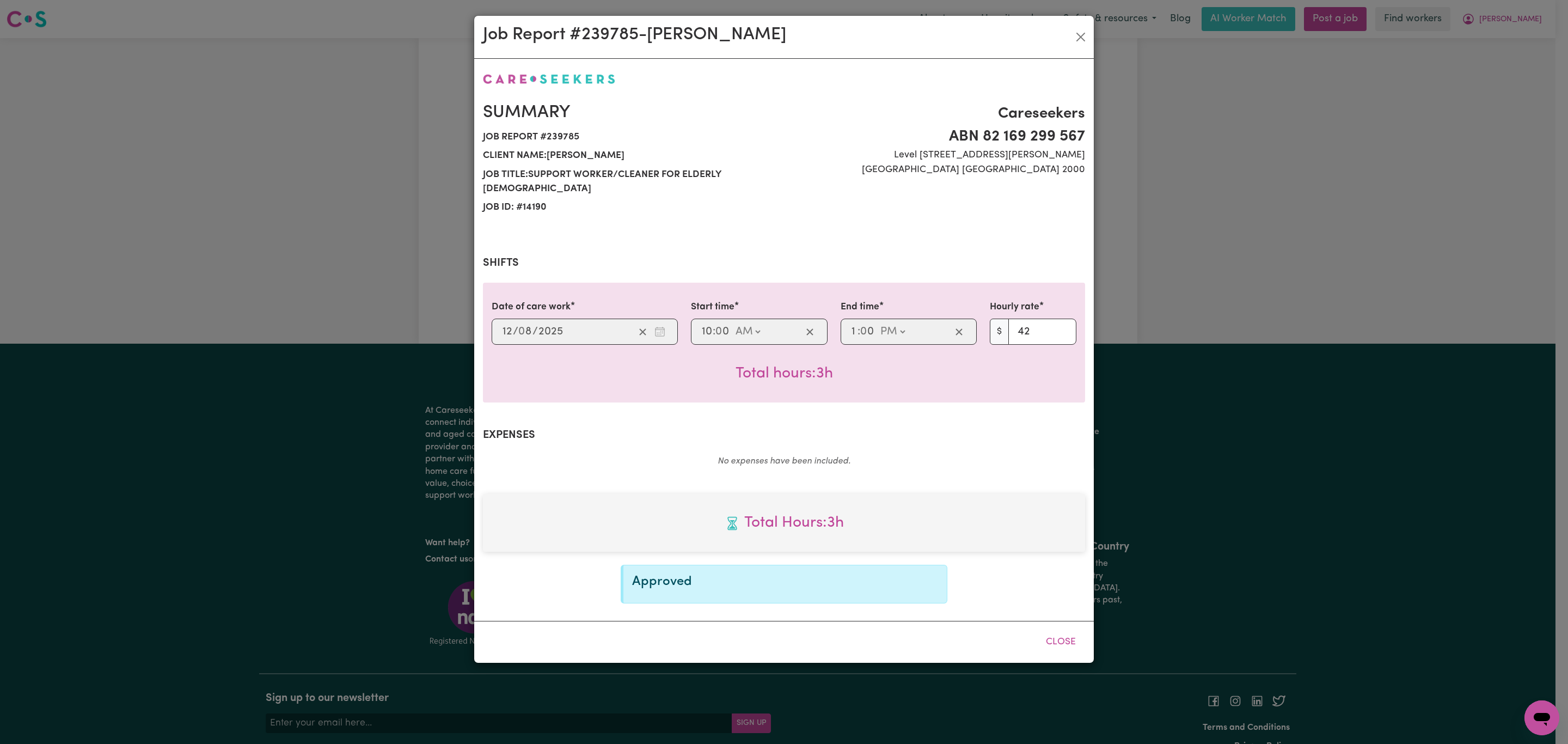
scroll to position [0, 0]
click at [1053, 630] on button "Close" at bounding box center [1061, 642] width 49 height 24
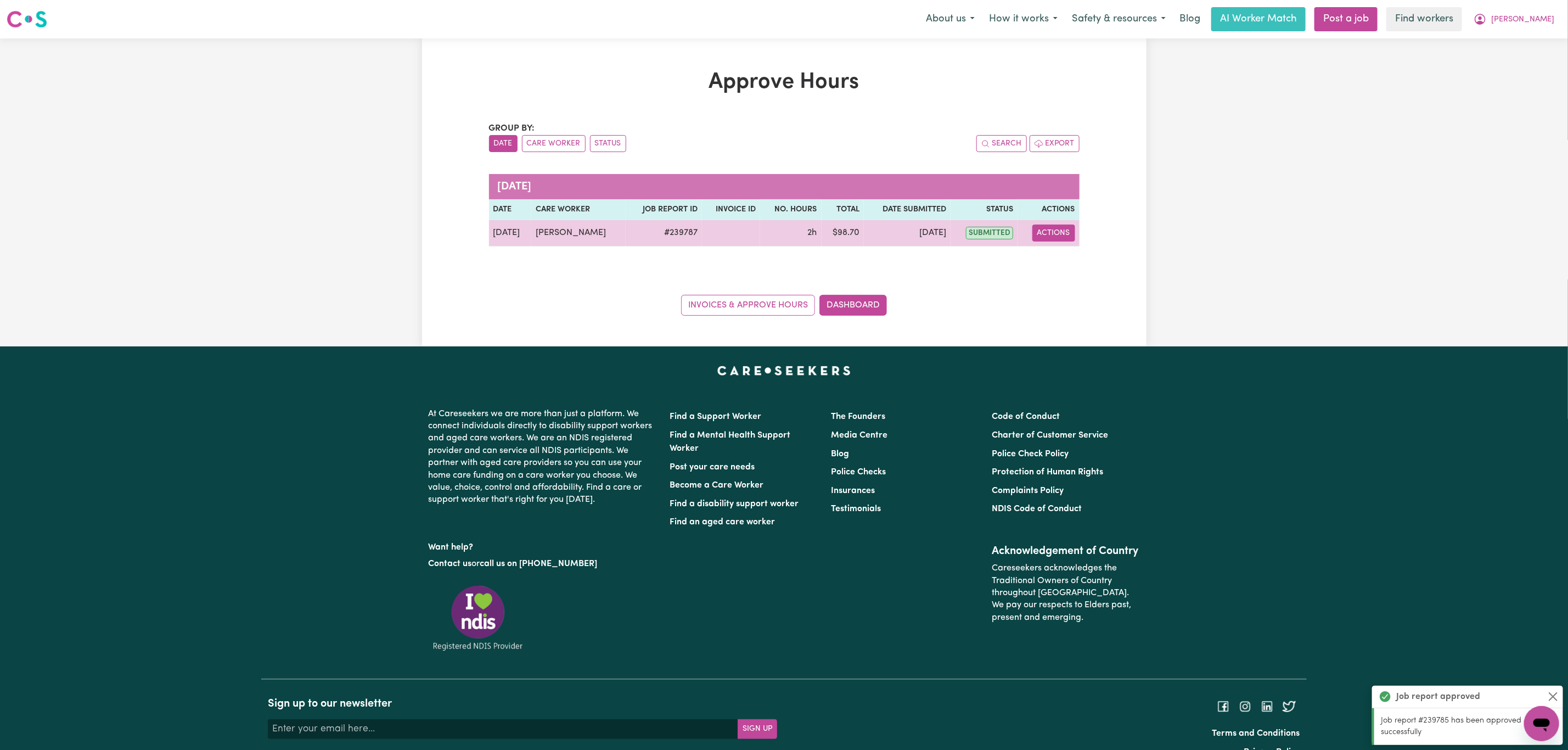
click at [1042, 233] on button "Actions" at bounding box center [1053, 233] width 43 height 17
click at [1043, 254] on span "View job report 239787" at bounding box center [1040, 259] width 9 height 13
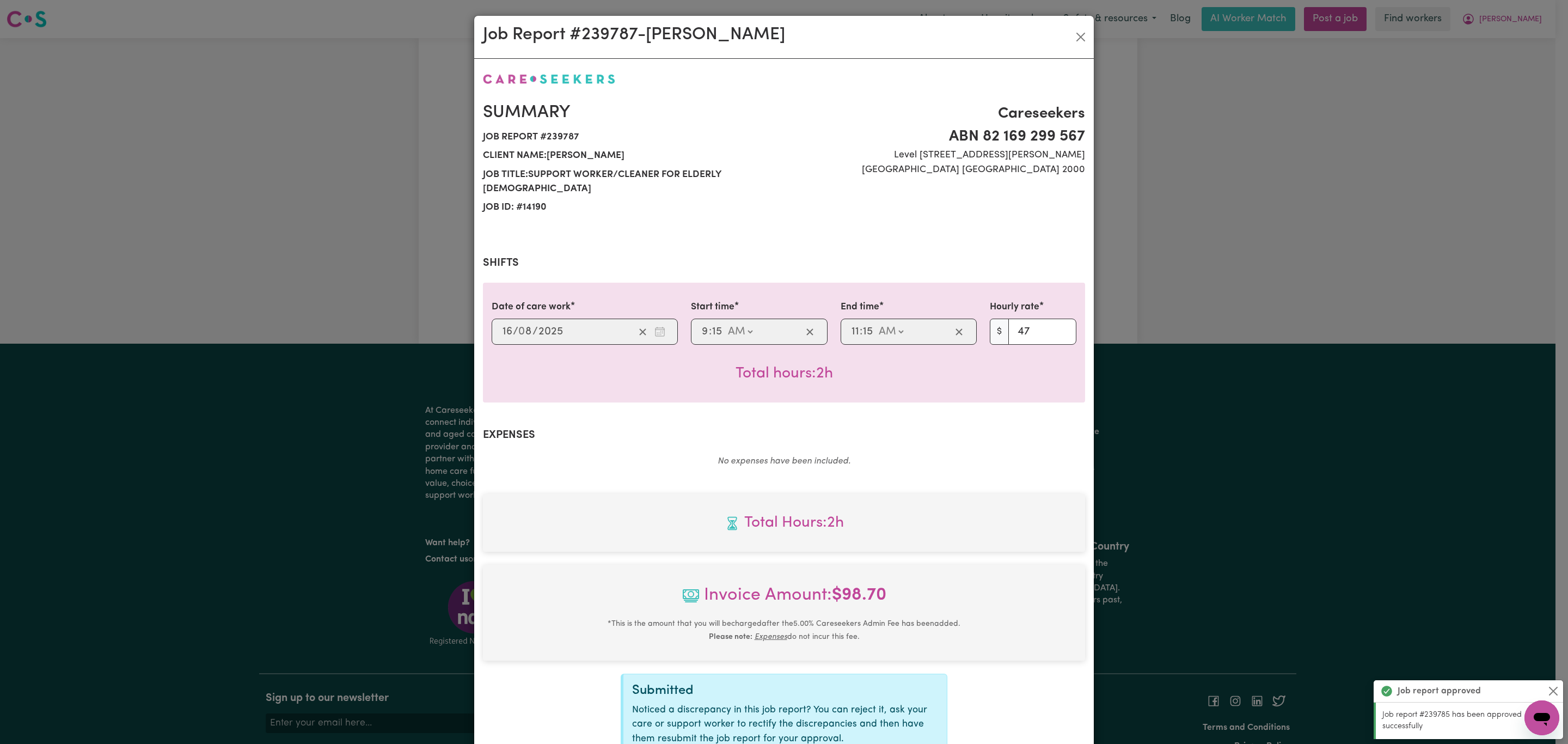
scroll to position [99, 0]
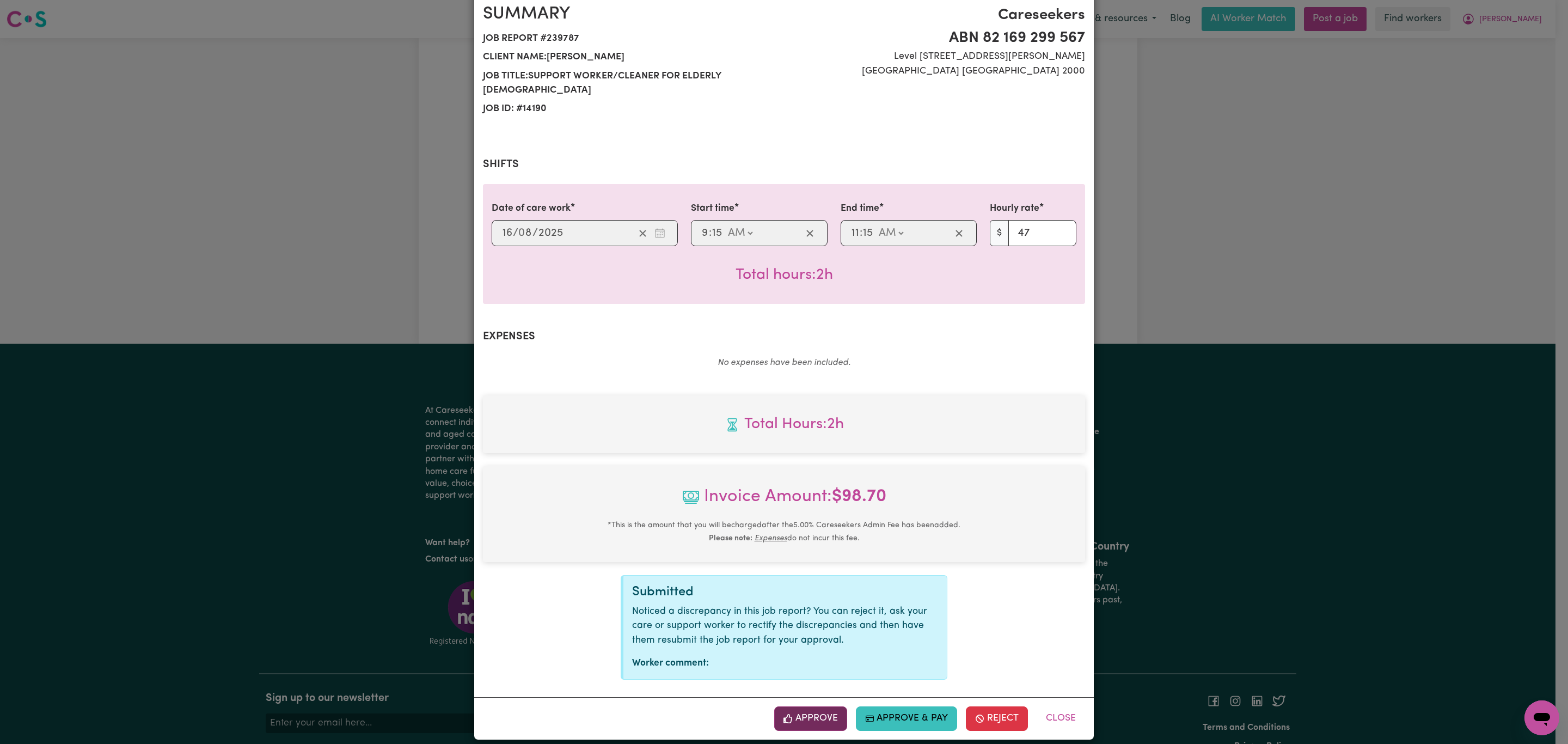
click at [797, 706] on button "Approve" at bounding box center [810, 718] width 73 height 24
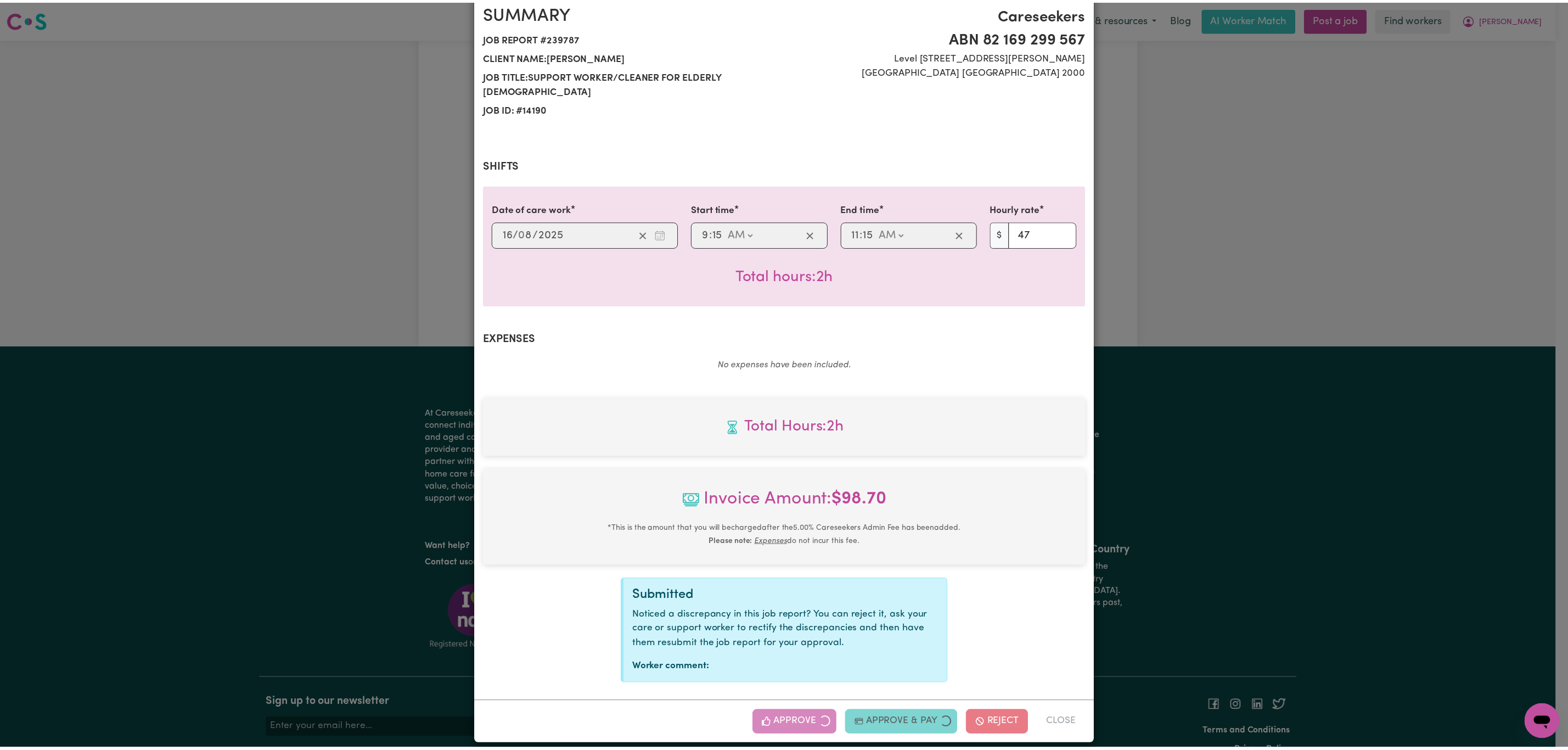
scroll to position [0, 0]
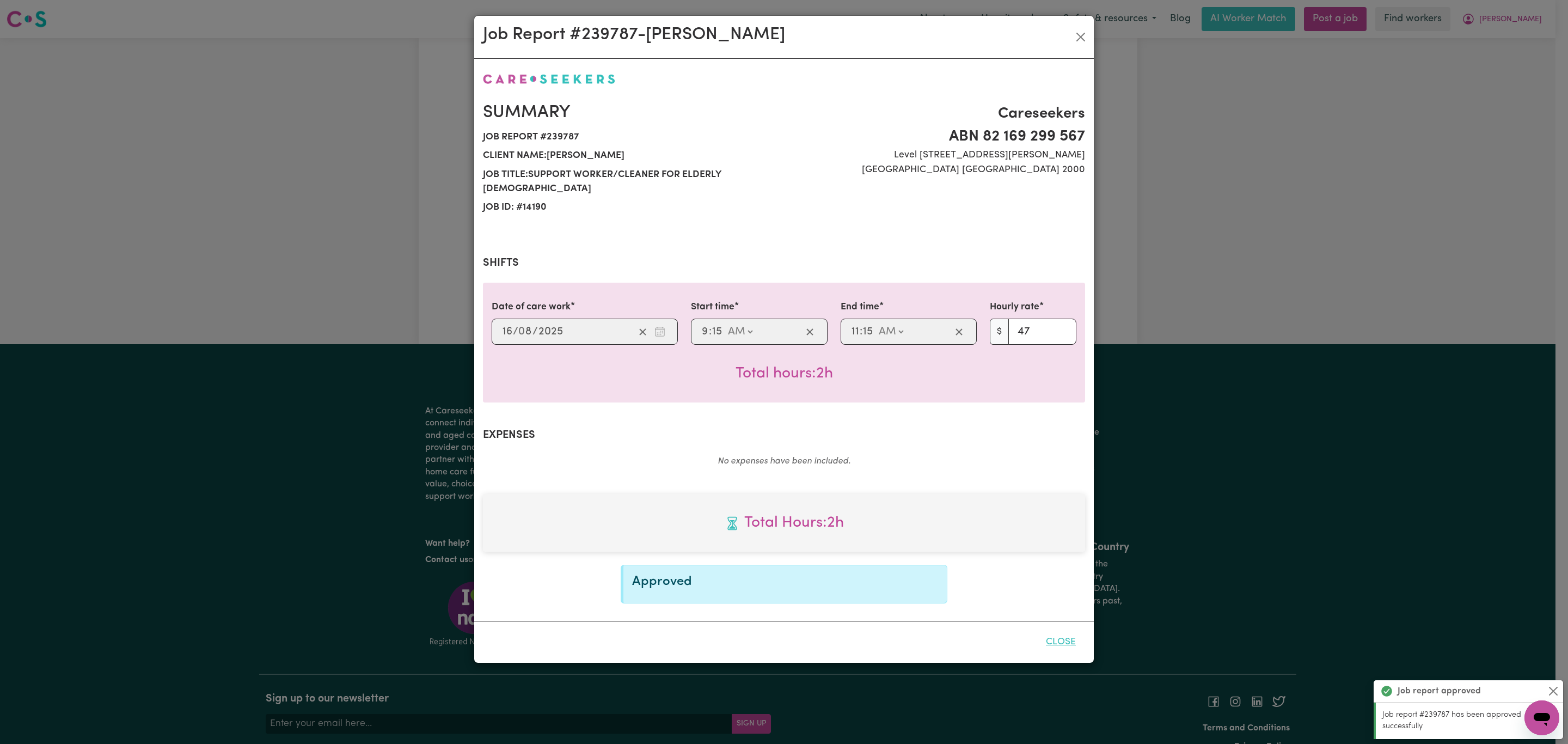
click at [1048, 630] on button "Close" at bounding box center [1061, 642] width 49 height 24
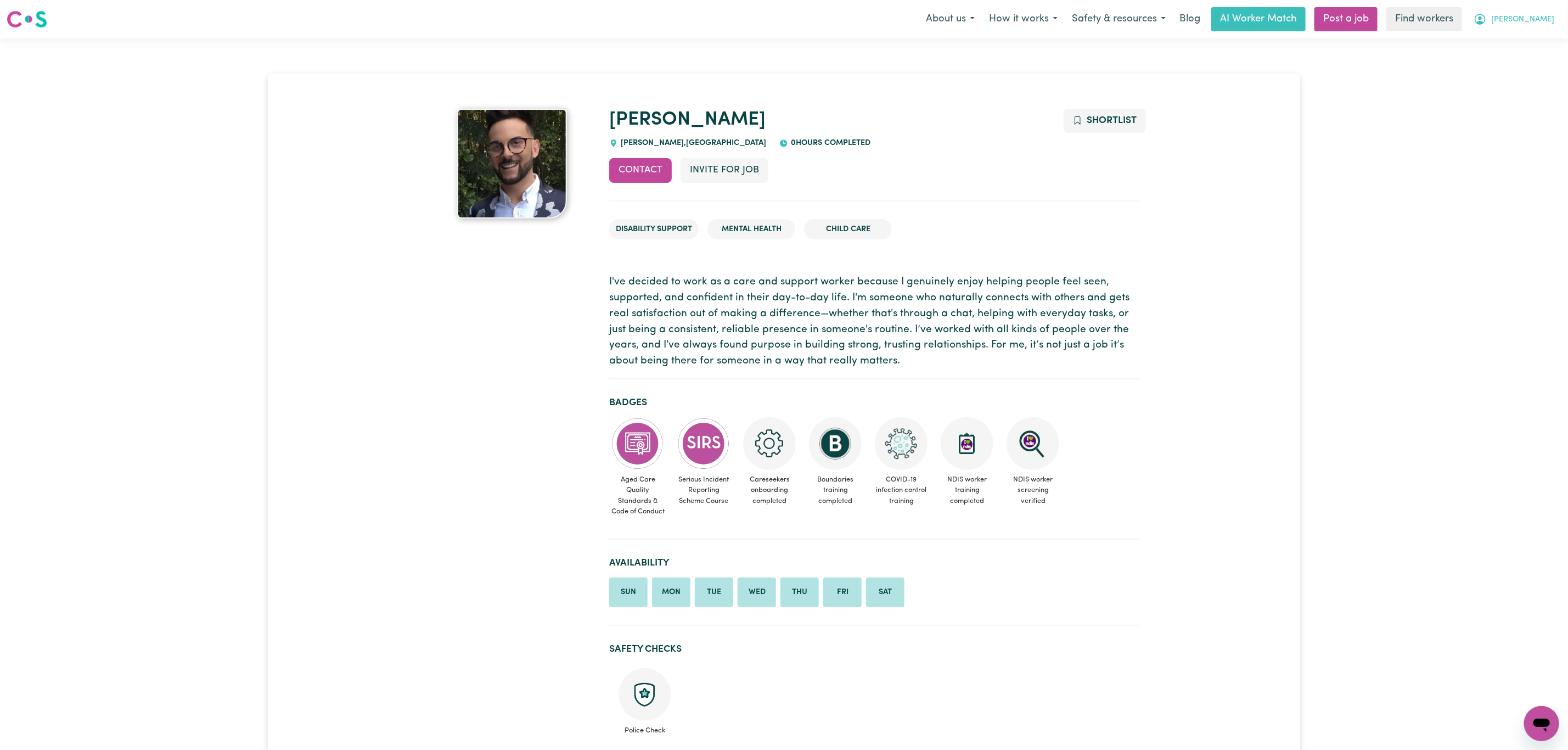
click at [1541, 20] on span "[PERSON_NAME]" at bounding box center [1522, 20] width 63 height 12
click at [1530, 63] on link "Logout" at bounding box center [1517, 62] width 87 height 21
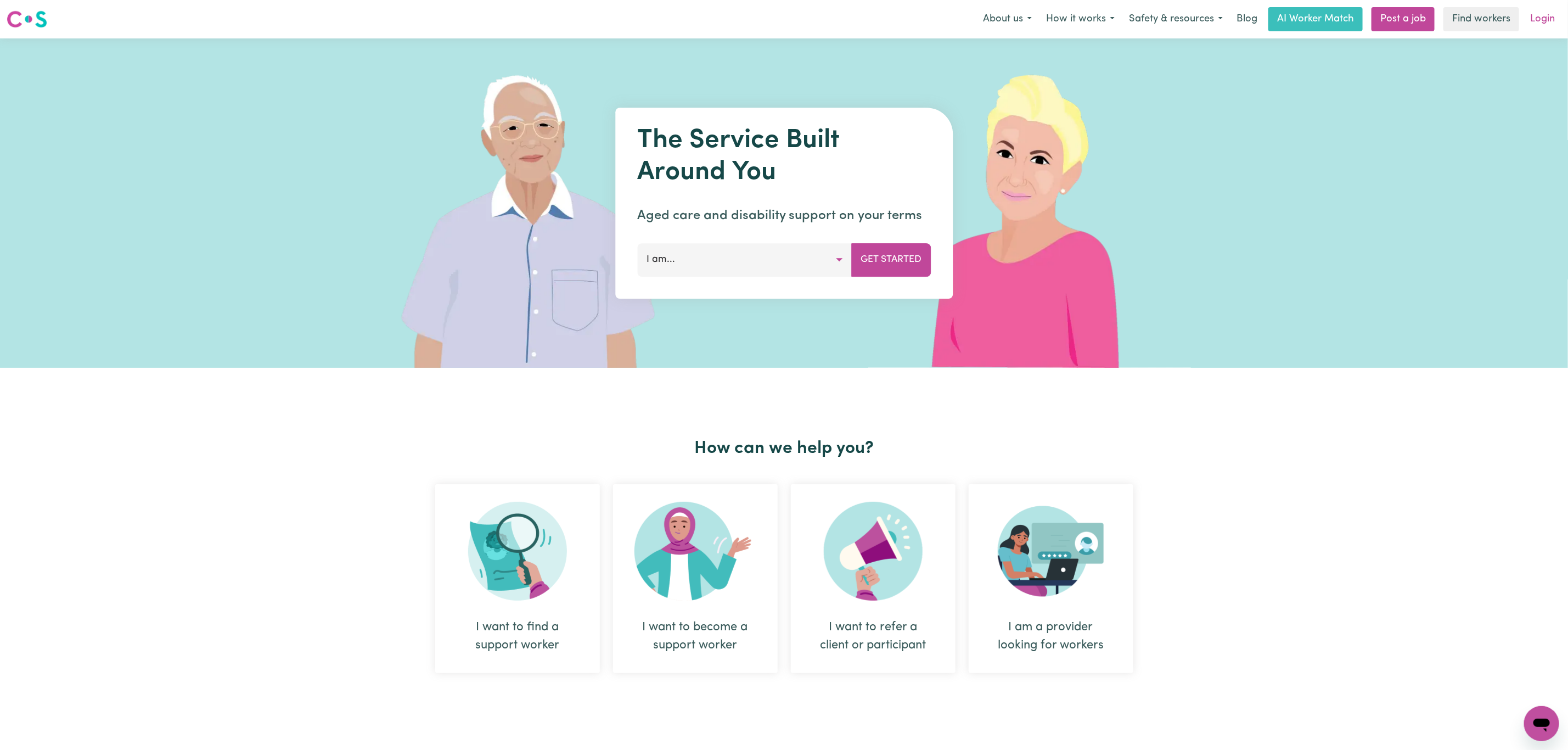
click at [1543, 15] on link "Login" at bounding box center [1542, 19] width 38 height 24
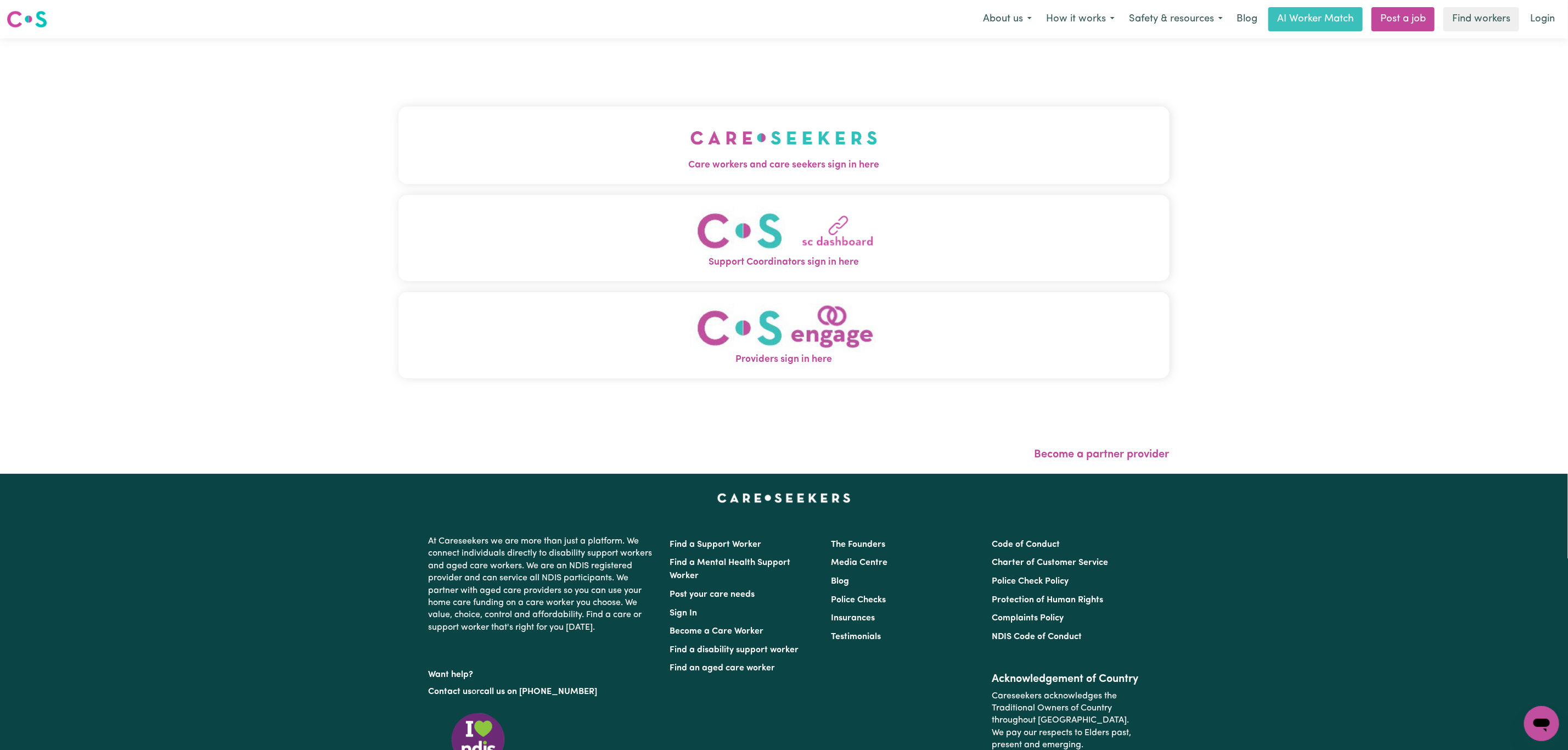
click at [542, 166] on span "Care workers and care seekers sign in here" at bounding box center [784, 165] width 771 height 14
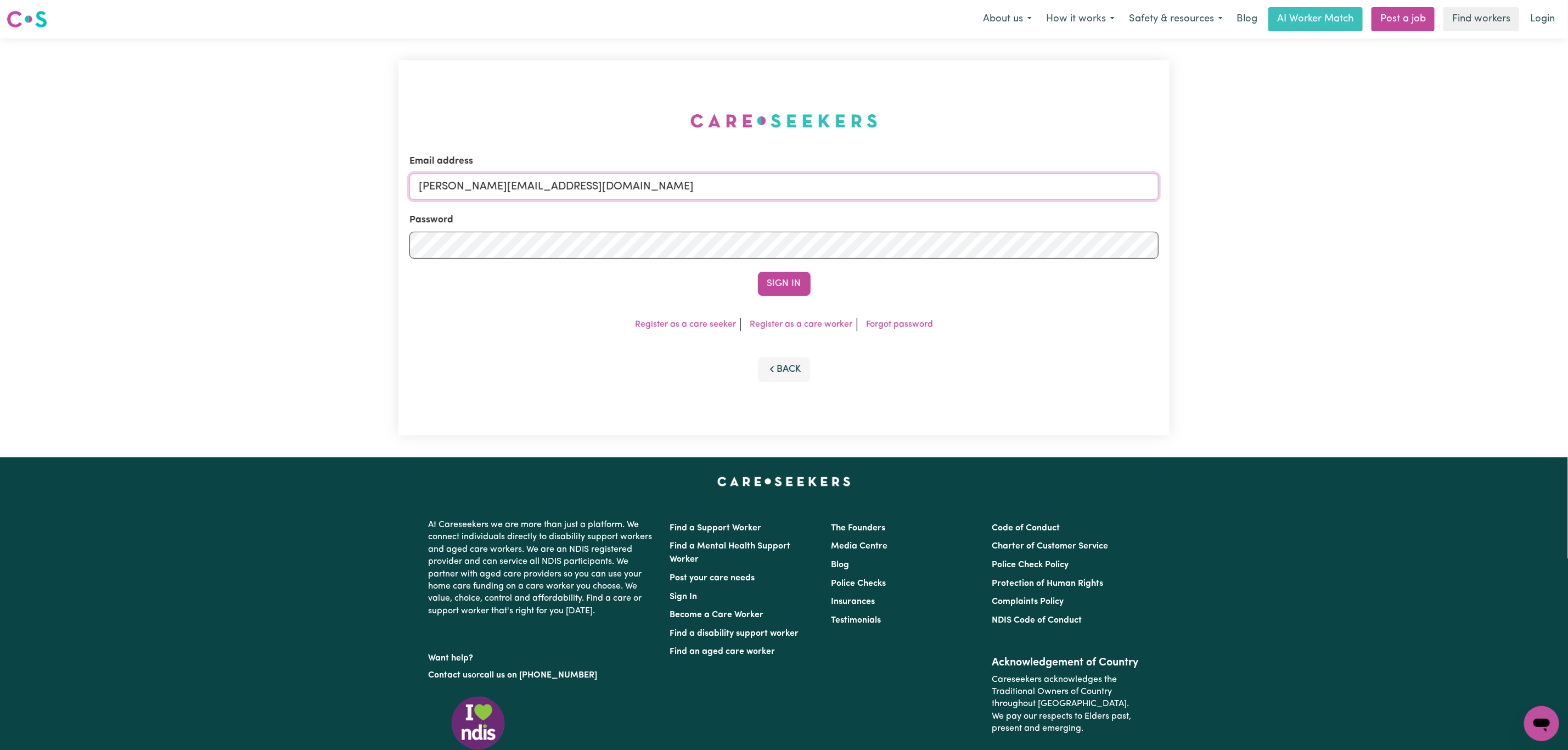
drag, startPoint x: 504, startPoint y: 190, endPoint x: 509, endPoint y: 199, distance: 10.3
click at [504, 190] on input "mikayla+engage@careseekers.com.au" at bounding box center [784, 187] width 749 height 27
drag, startPoint x: 478, startPoint y: 181, endPoint x: 878, endPoint y: 188, distance: 400.1
click at [878, 188] on input "superuser~mikayla@careseekers.com.au" at bounding box center [784, 187] width 749 height 27
type input "superuser~brenton@industrydanceproject.com"
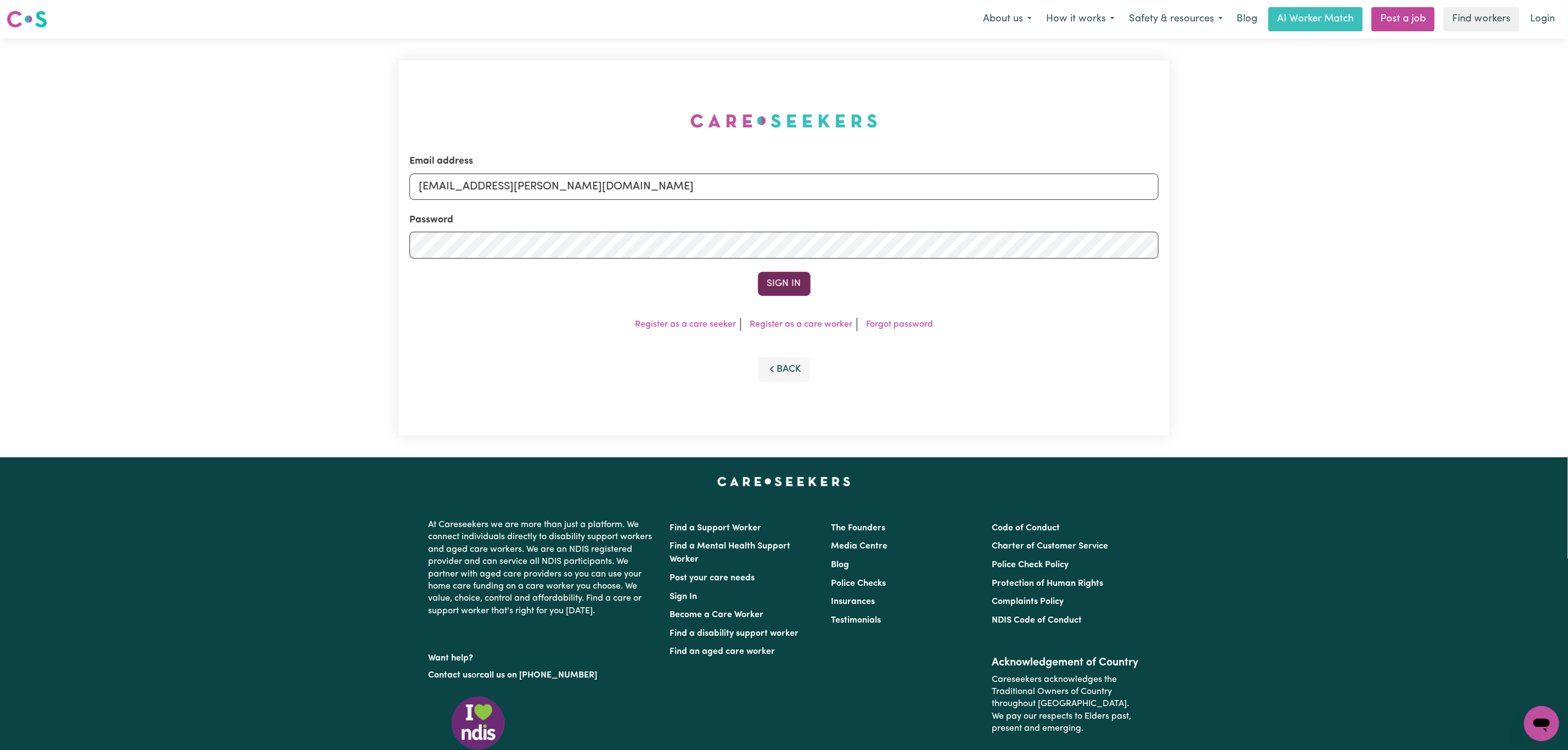
click at [772, 278] on button "Sign In" at bounding box center [784, 284] width 52 height 24
